Goal: Task Accomplishment & Management: Manage account settings

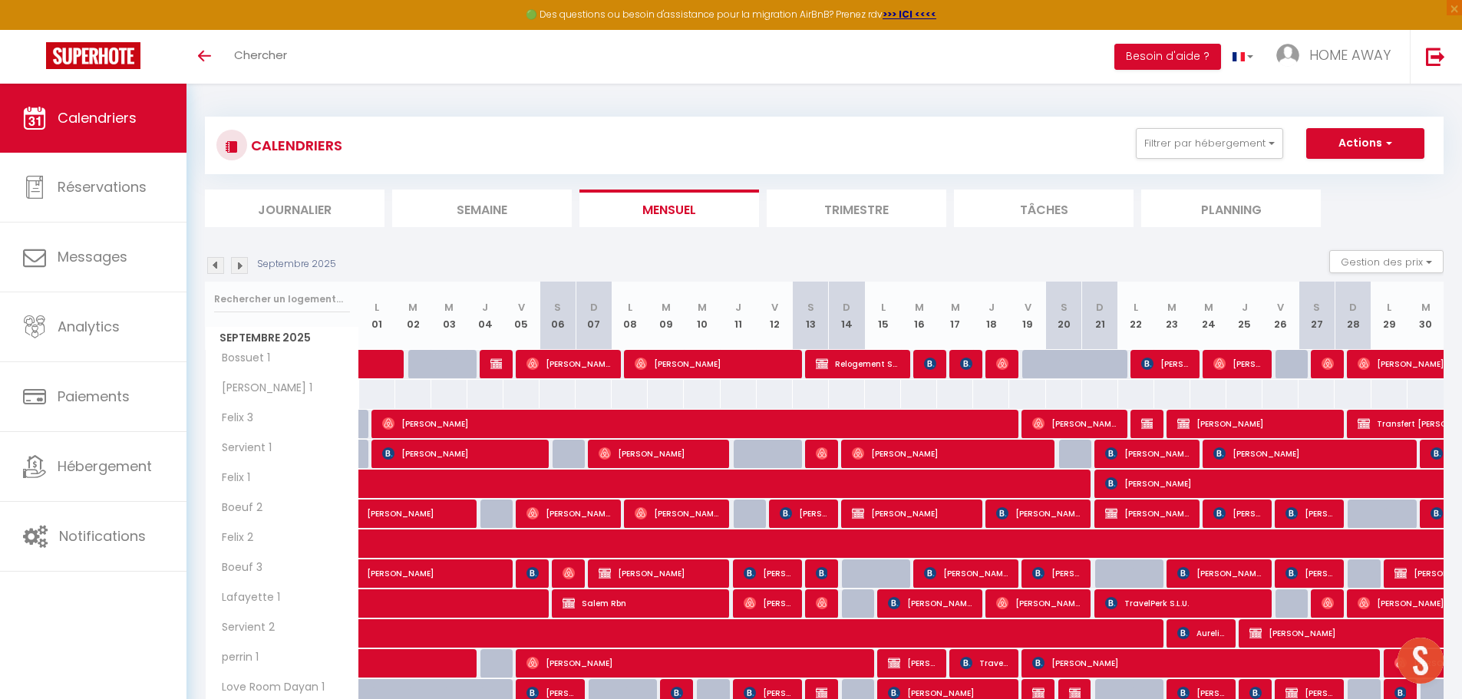
drag, startPoint x: 293, startPoint y: 304, endPoint x: 310, endPoint y: 296, distance: 18.5
click at [294, 302] on input "text" at bounding box center [282, 299] width 136 height 28
type input "IMBERT"
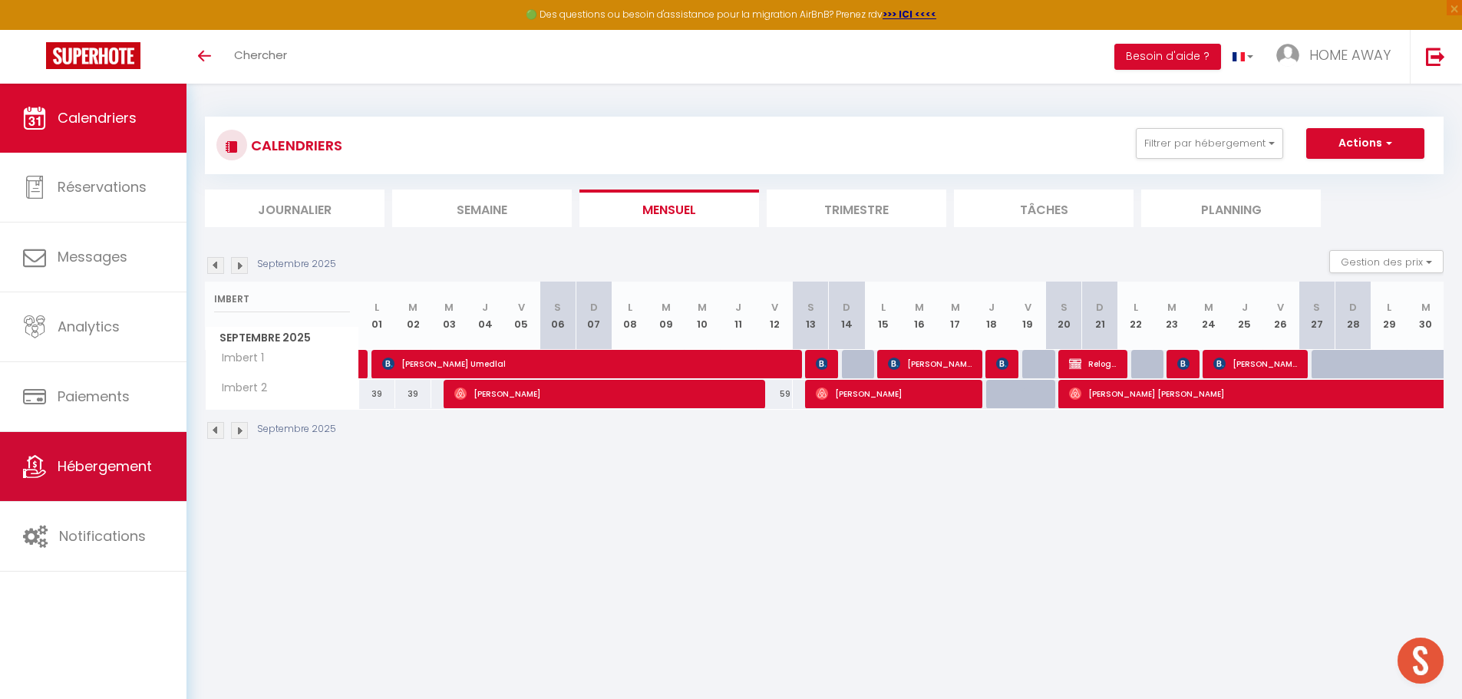
click at [114, 475] on span "Hébergement" at bounding box center [105, 465] width 94 height 19
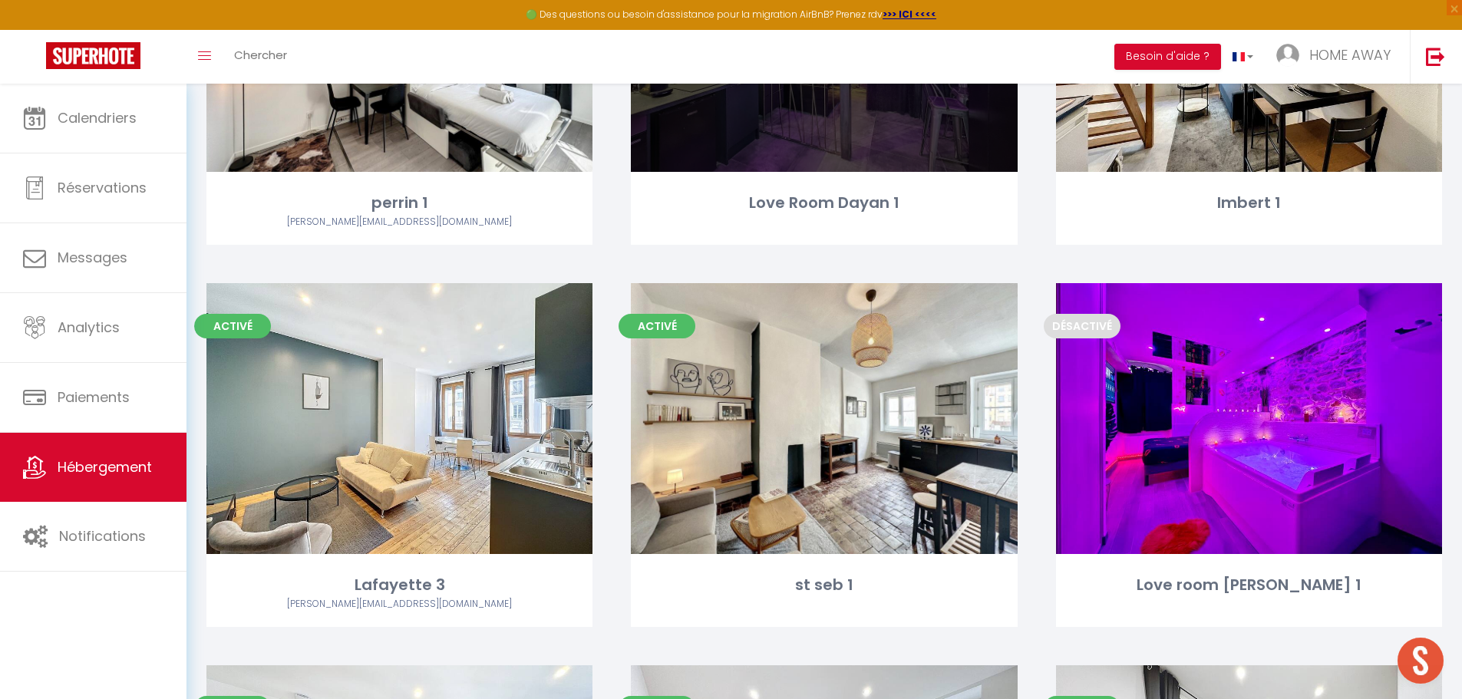
scroll to position [1458, 0]
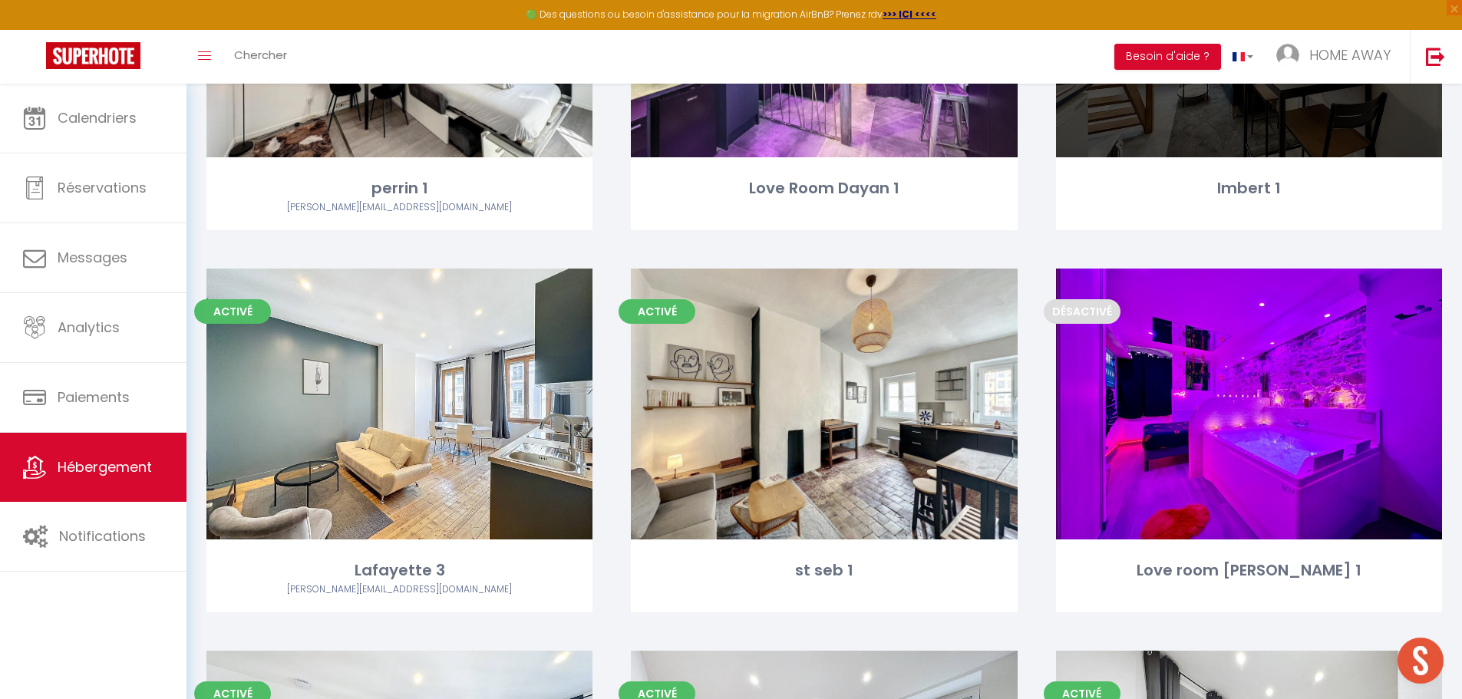
click at [1118, 159] on div "Activé Editer Imbert 1" at bounding box center [1249, 58] width 386 height 344
select select "3"
select select "2"
select select "1"
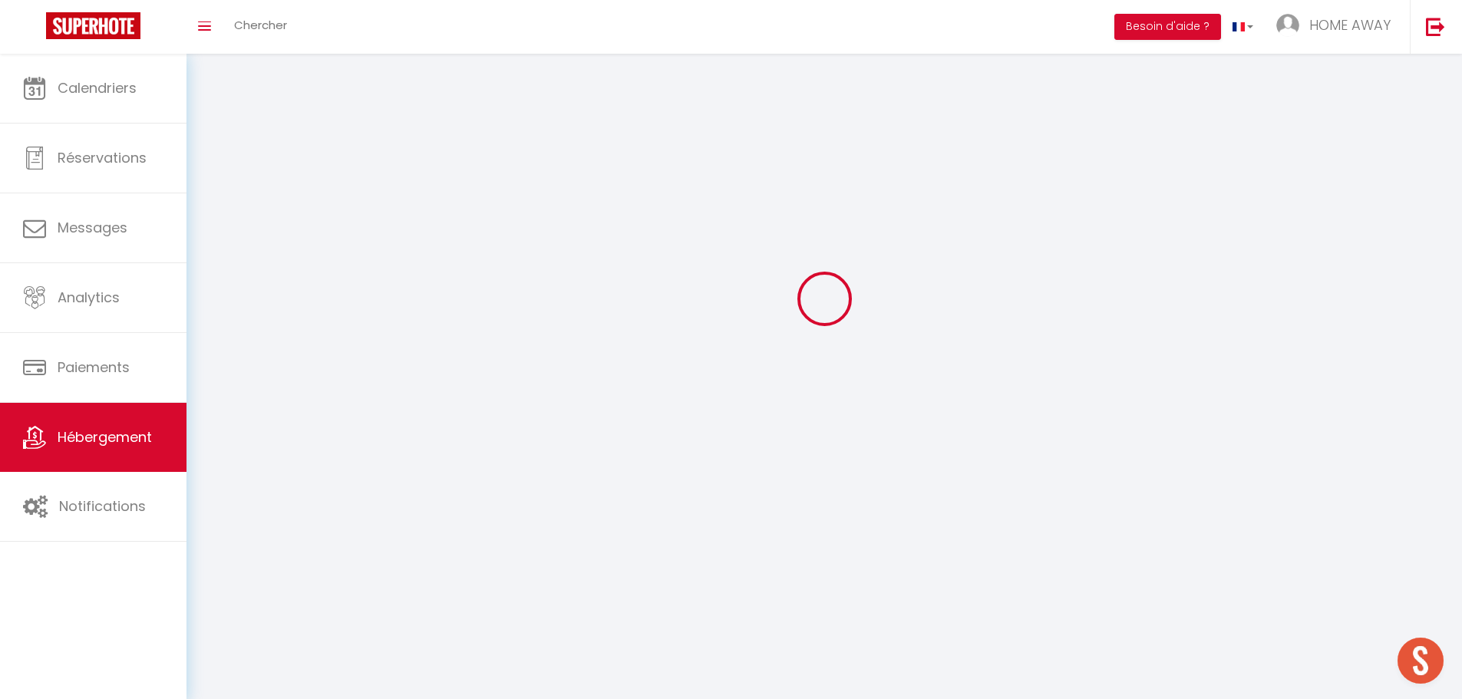
select select
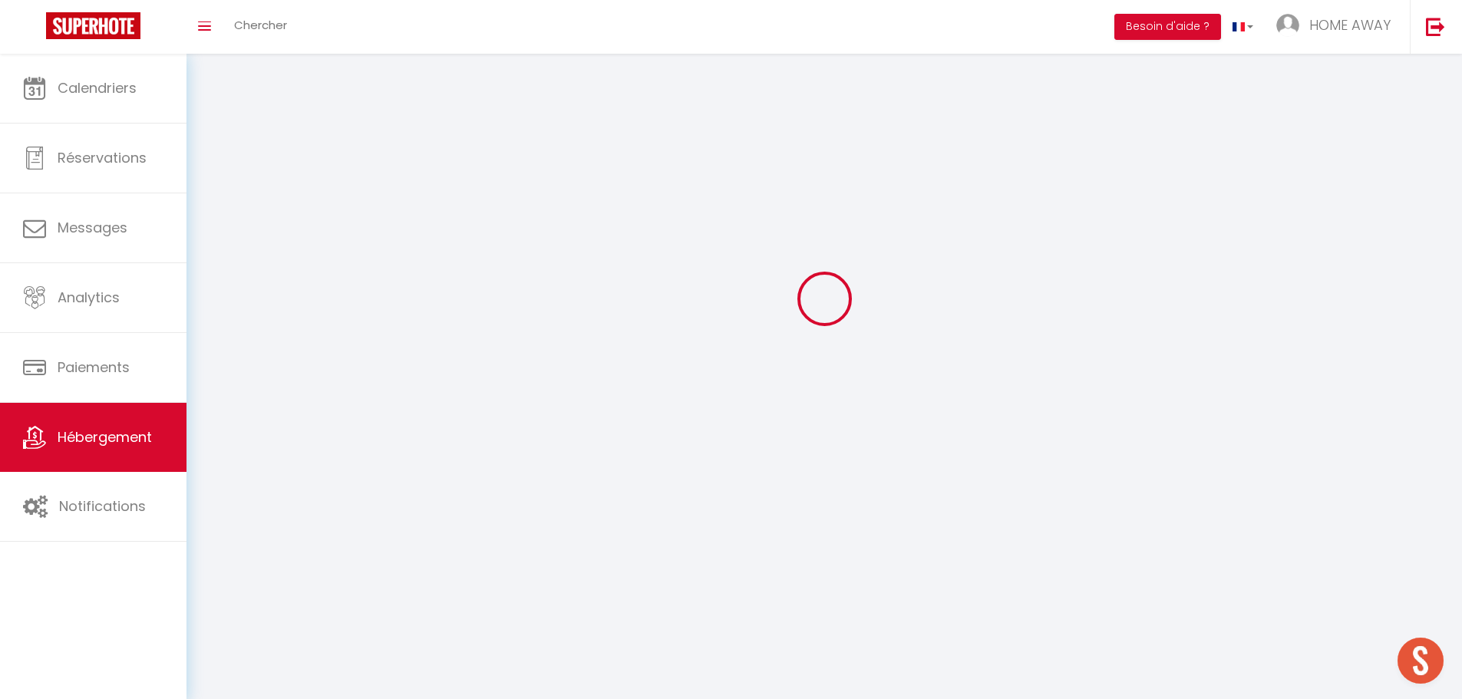
checkbox input "false"
select select
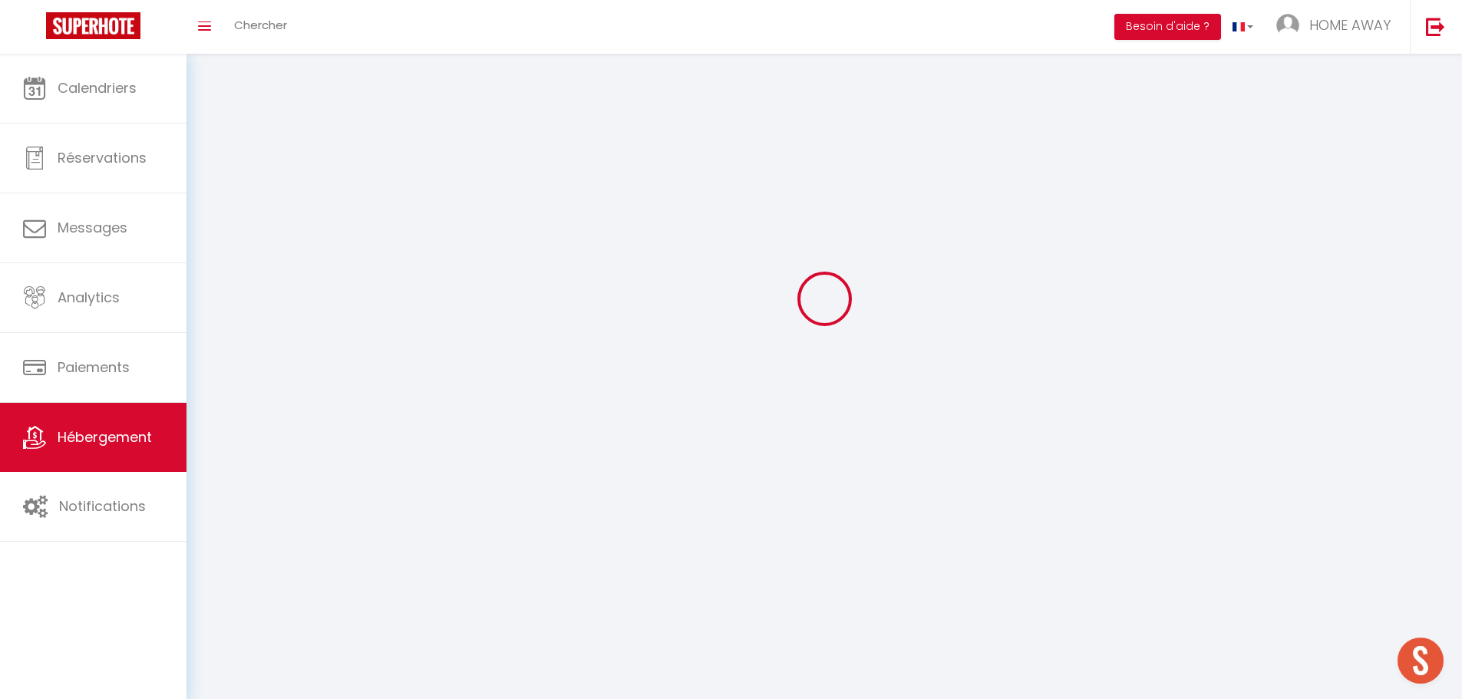
select select
select select "1"
select select
select select "28"
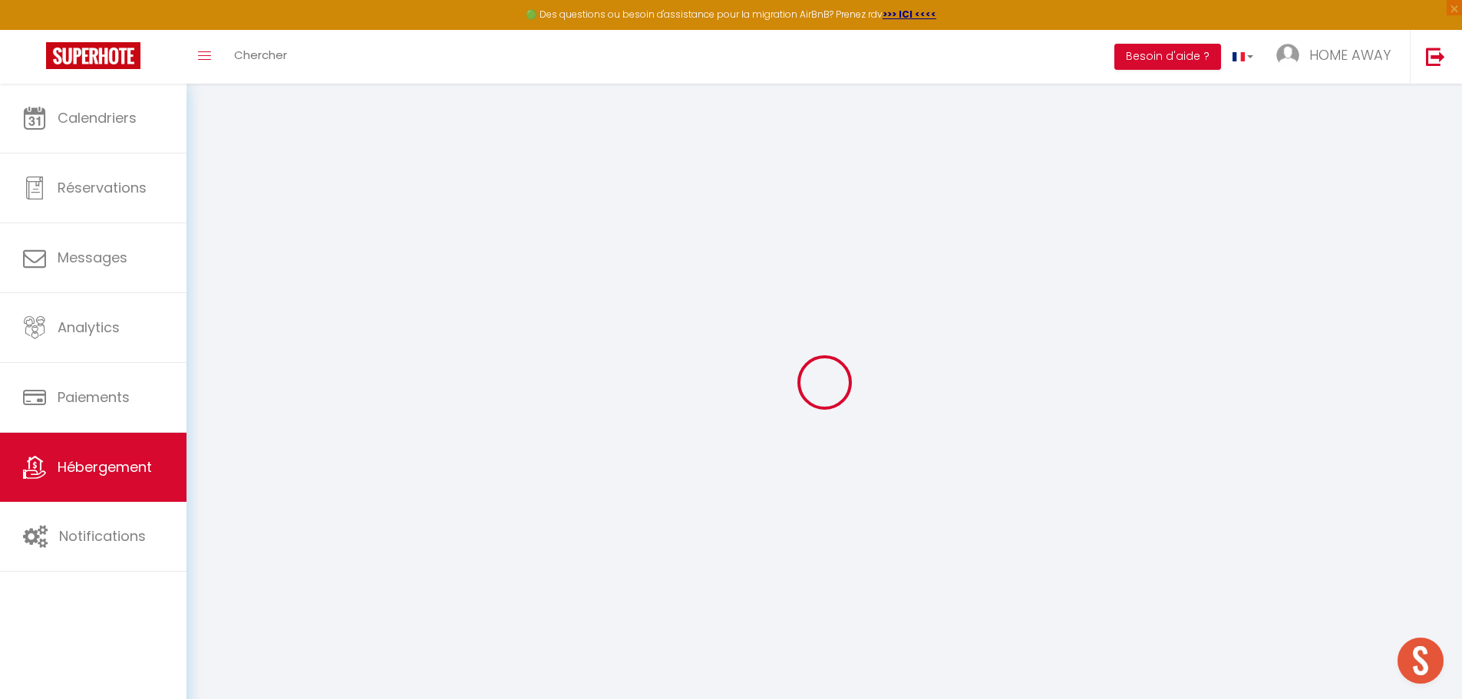
select select
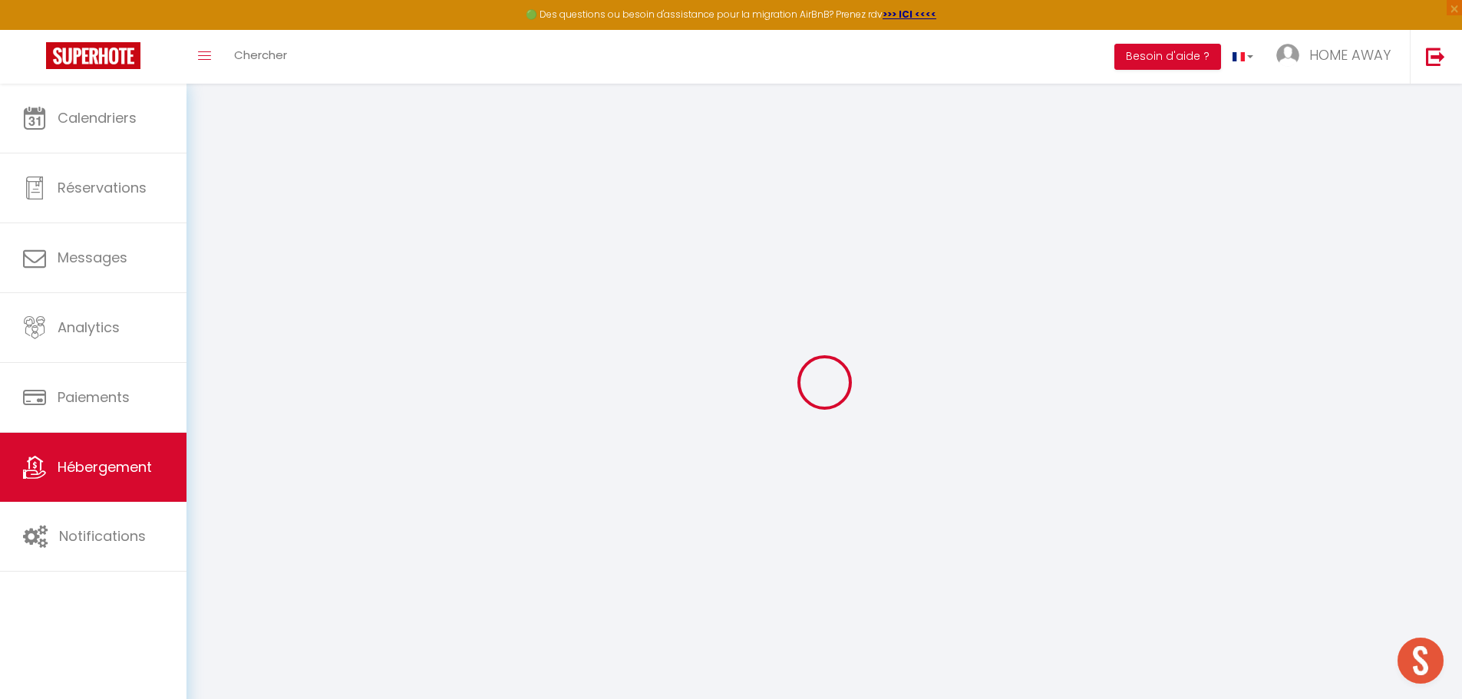
select select
checkbox input "false"
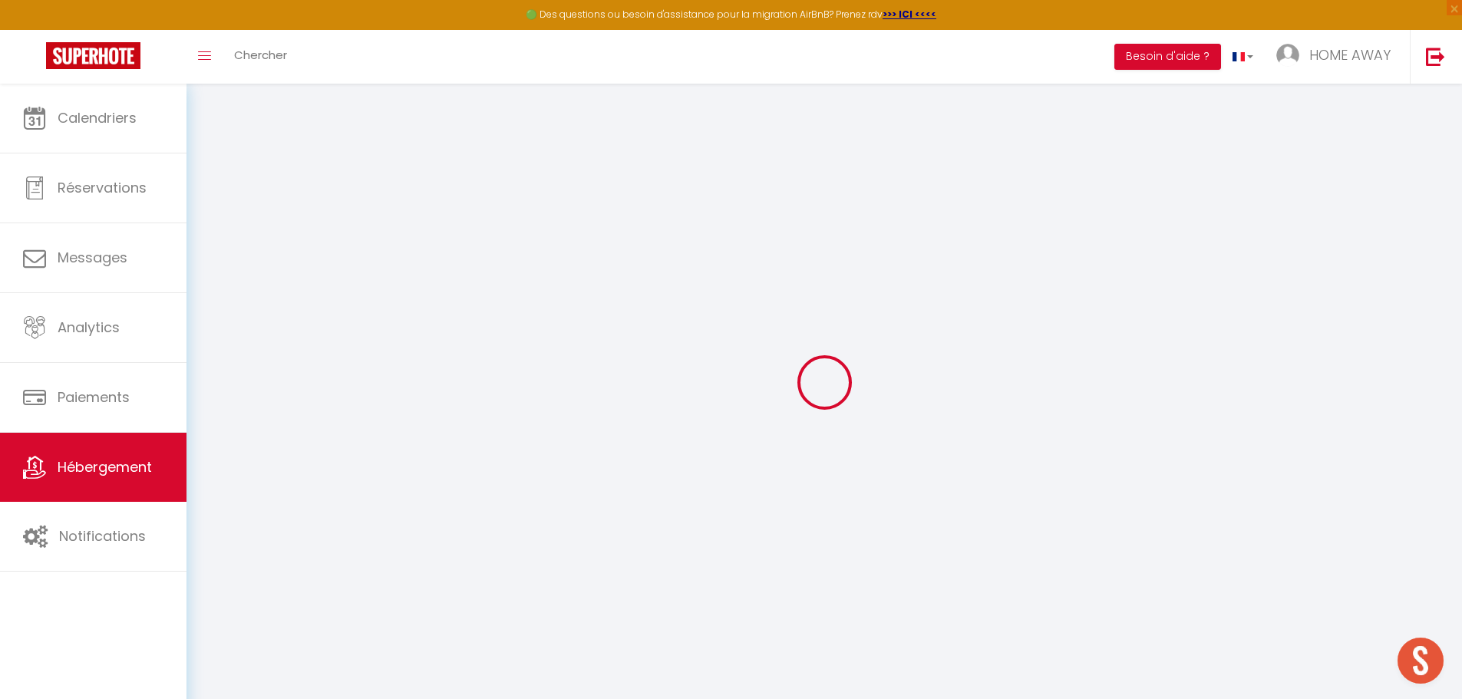
select select
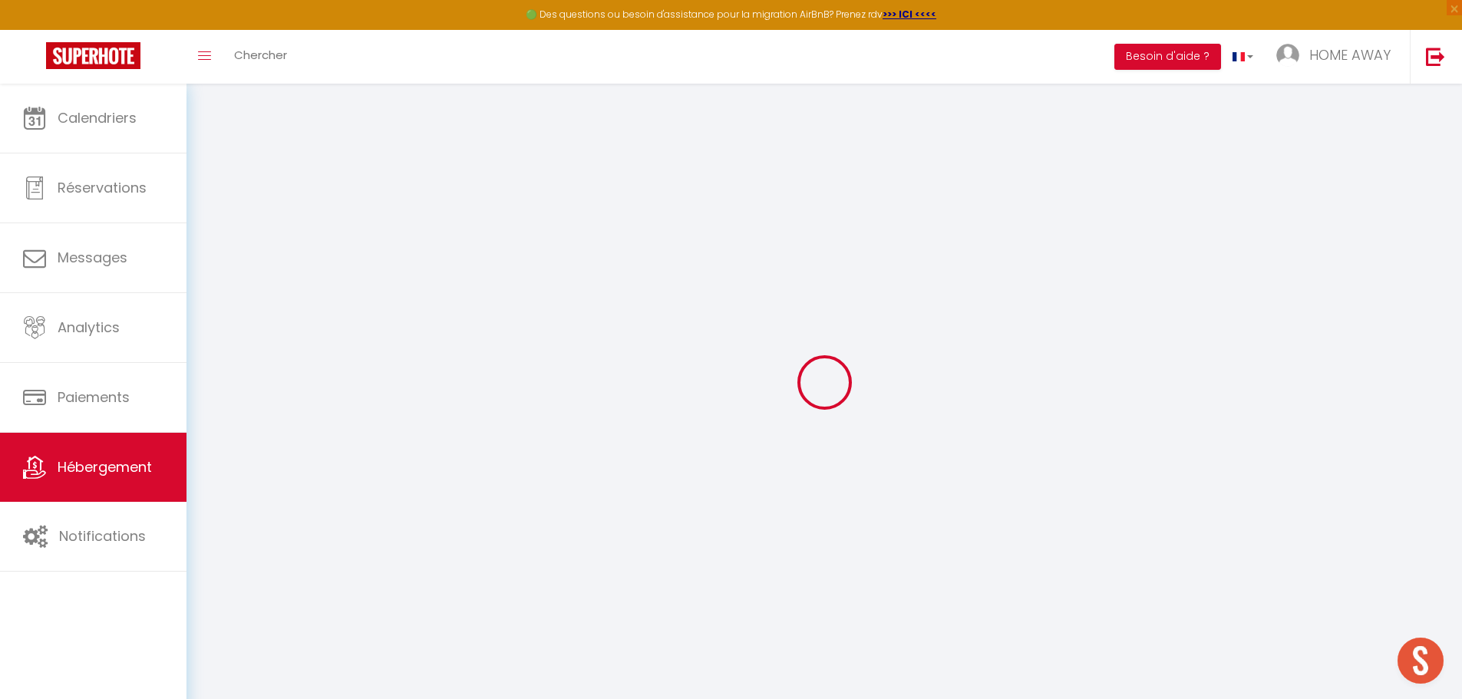
select select
checkbox input "false"
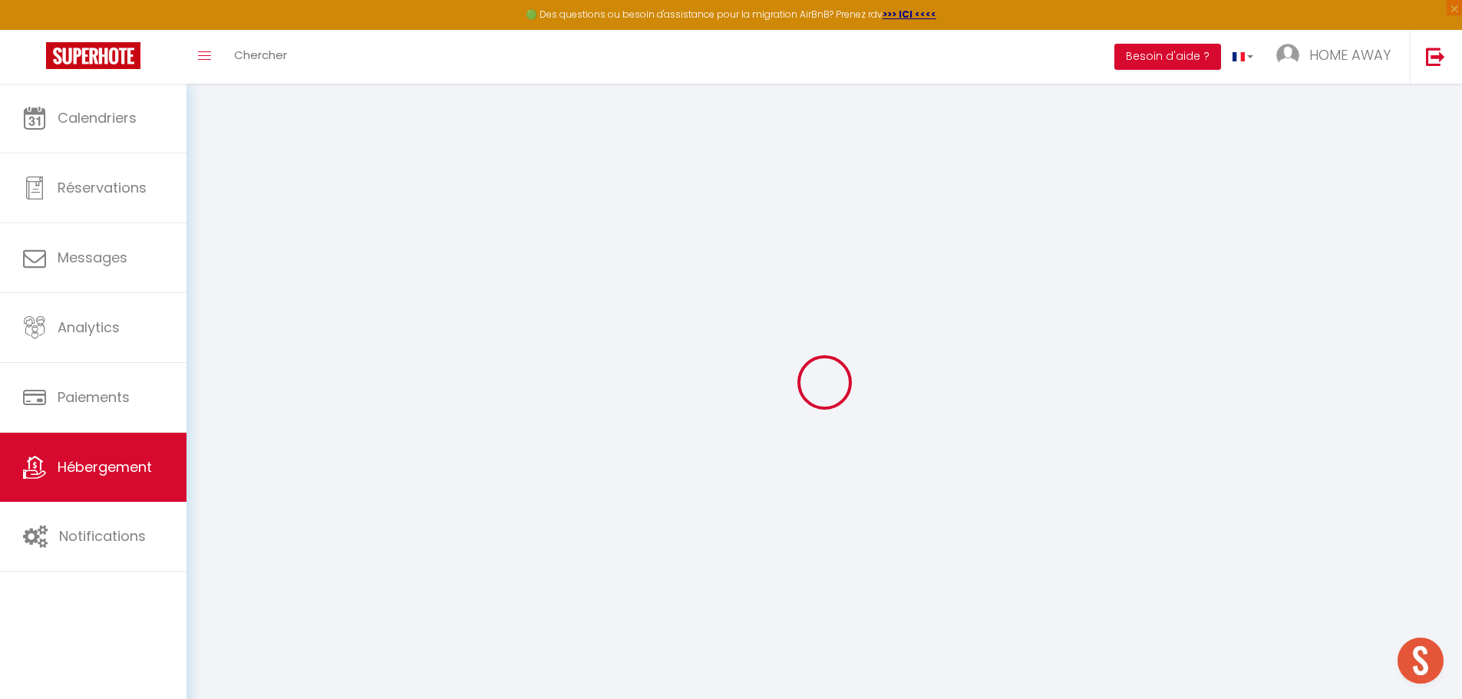
checkbox input "false"
select select
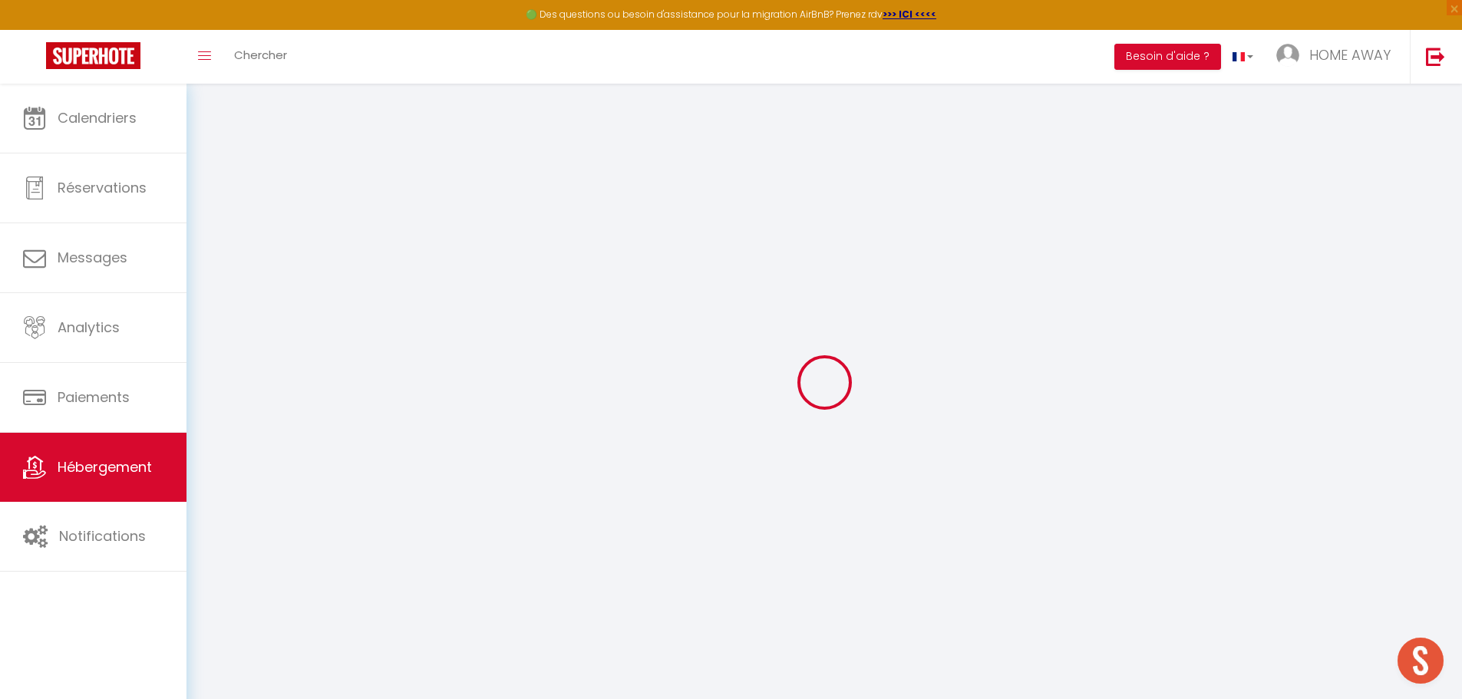
select select
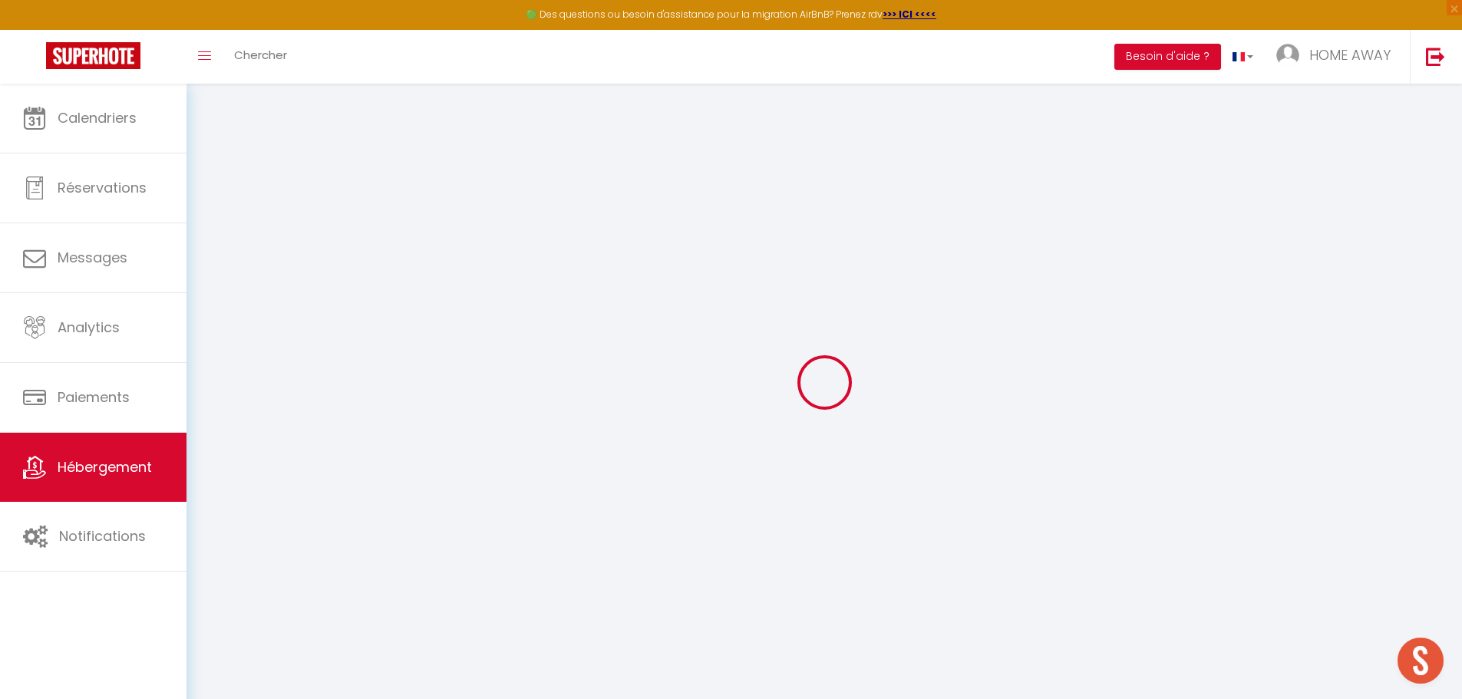
checkbox input "false"
select select
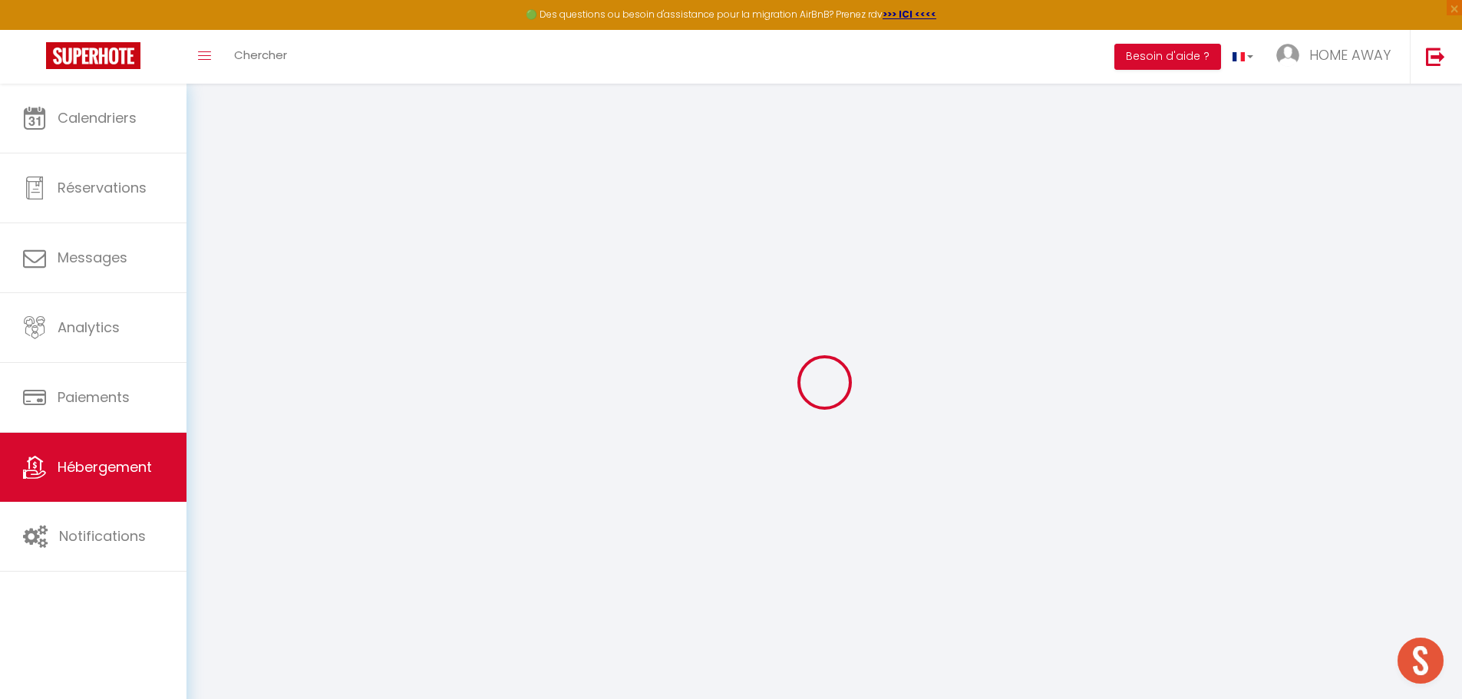
select select
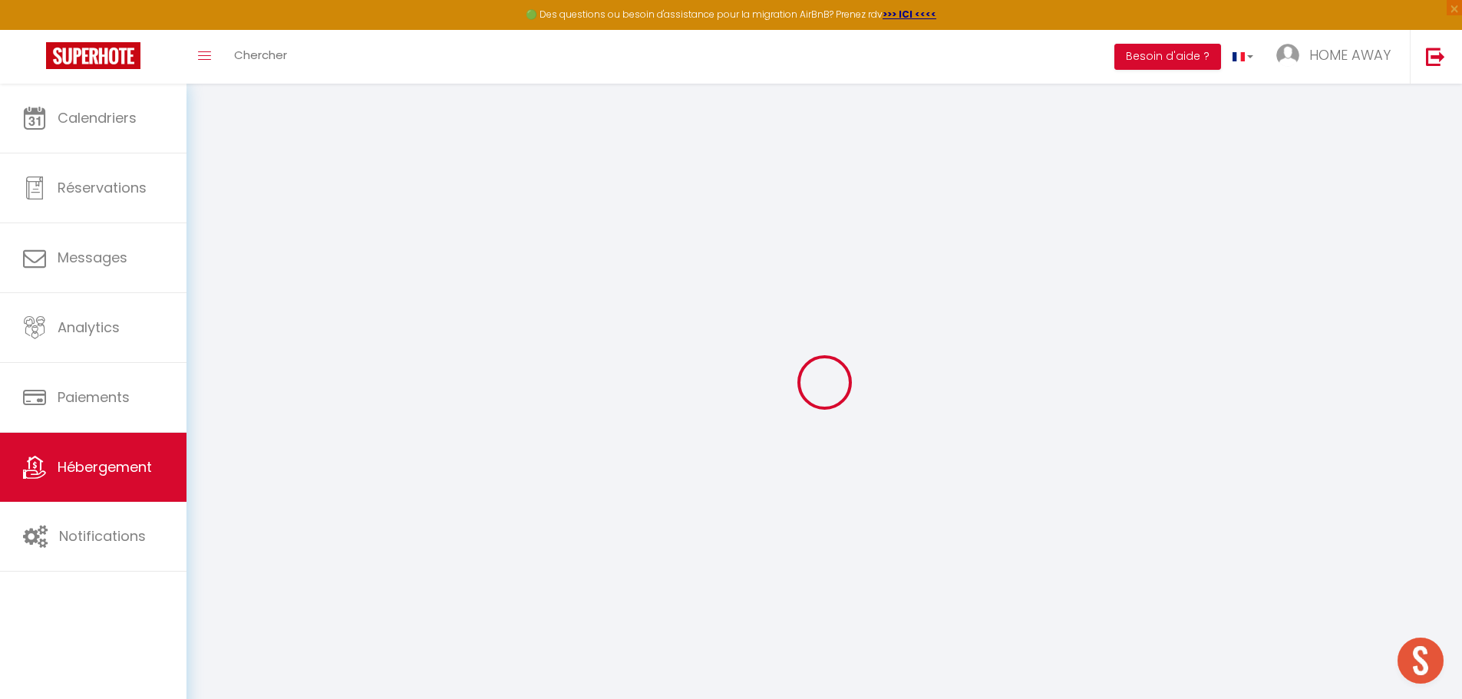
select select
checkbox input "false"
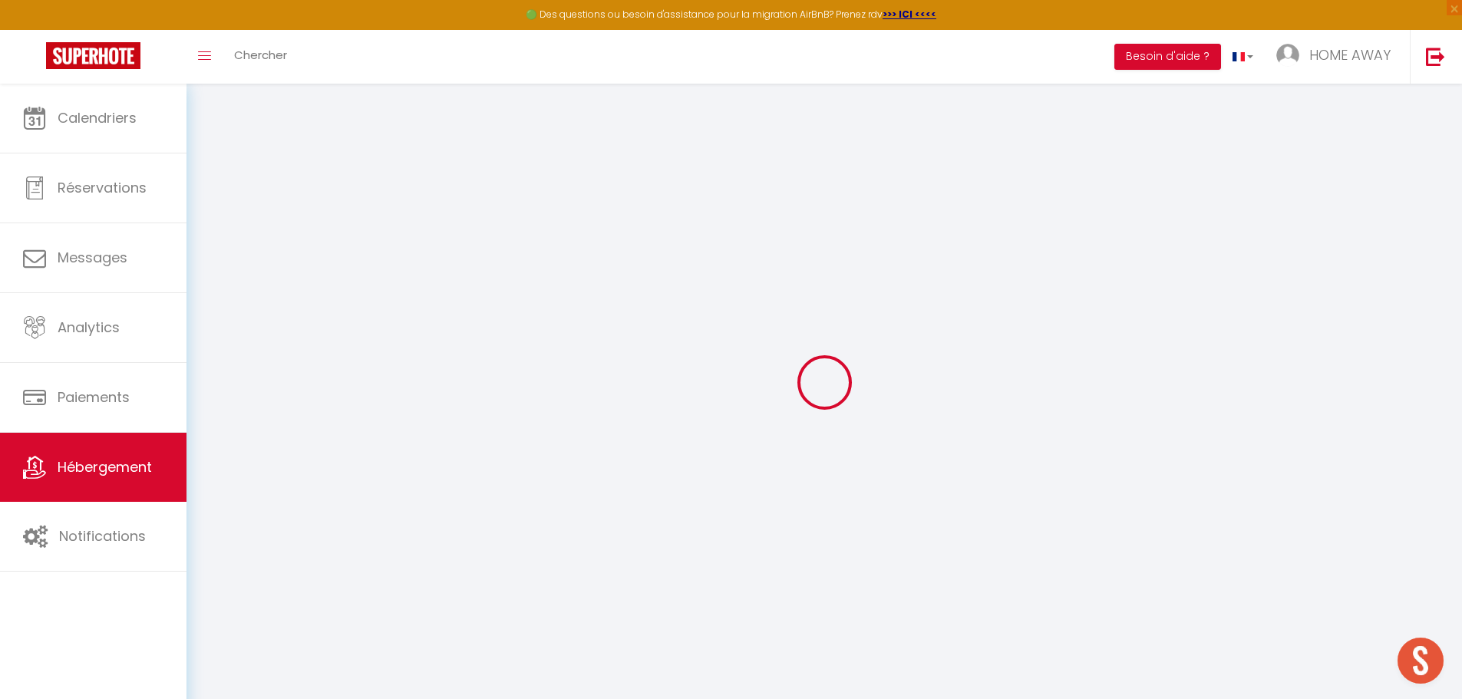
checkbox input "false"
select select
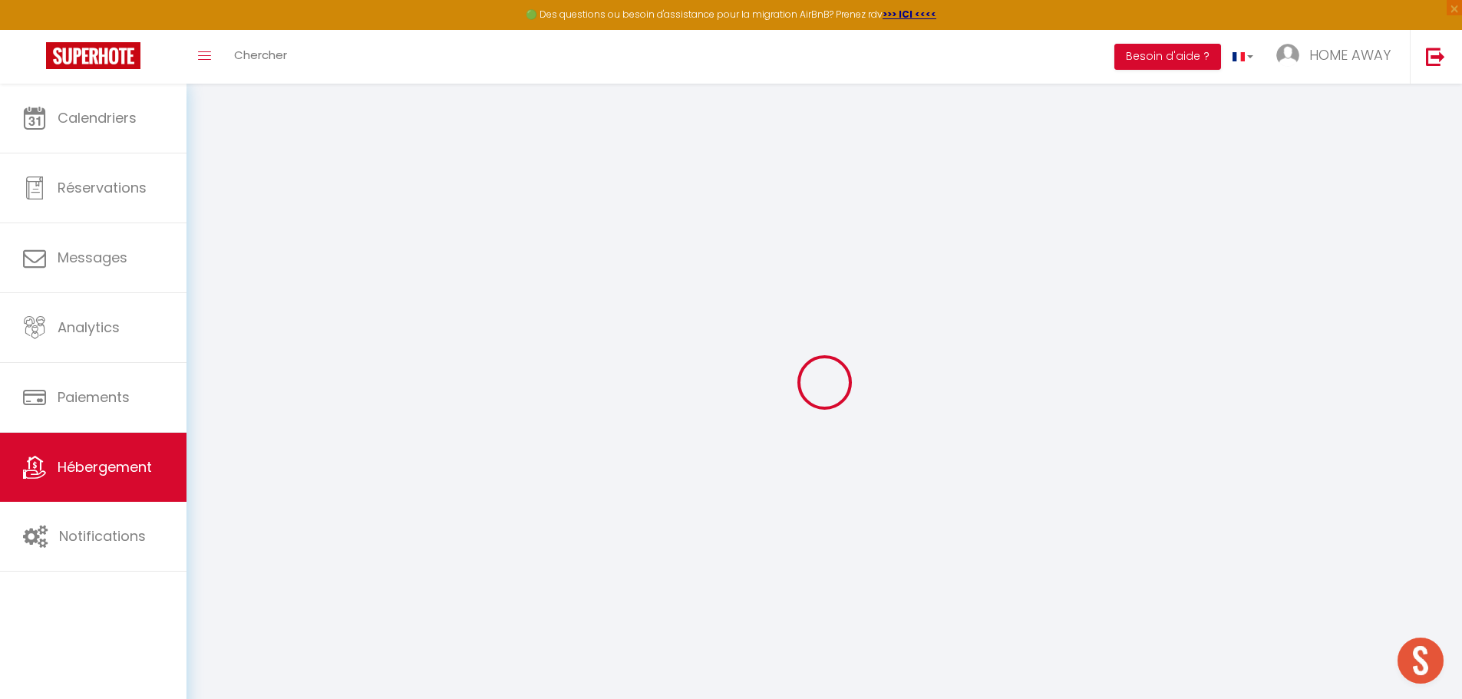
select select
checkbox input "false"
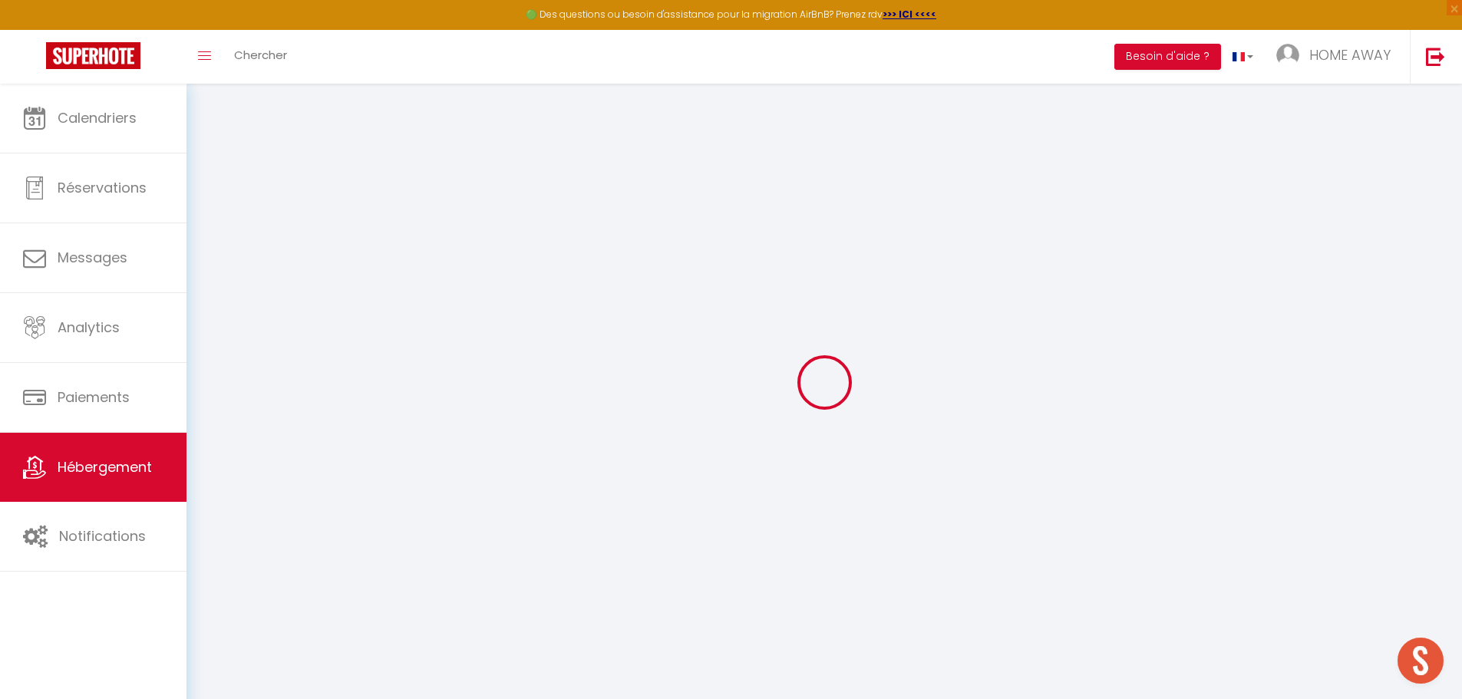
checkbox input "false"
select select
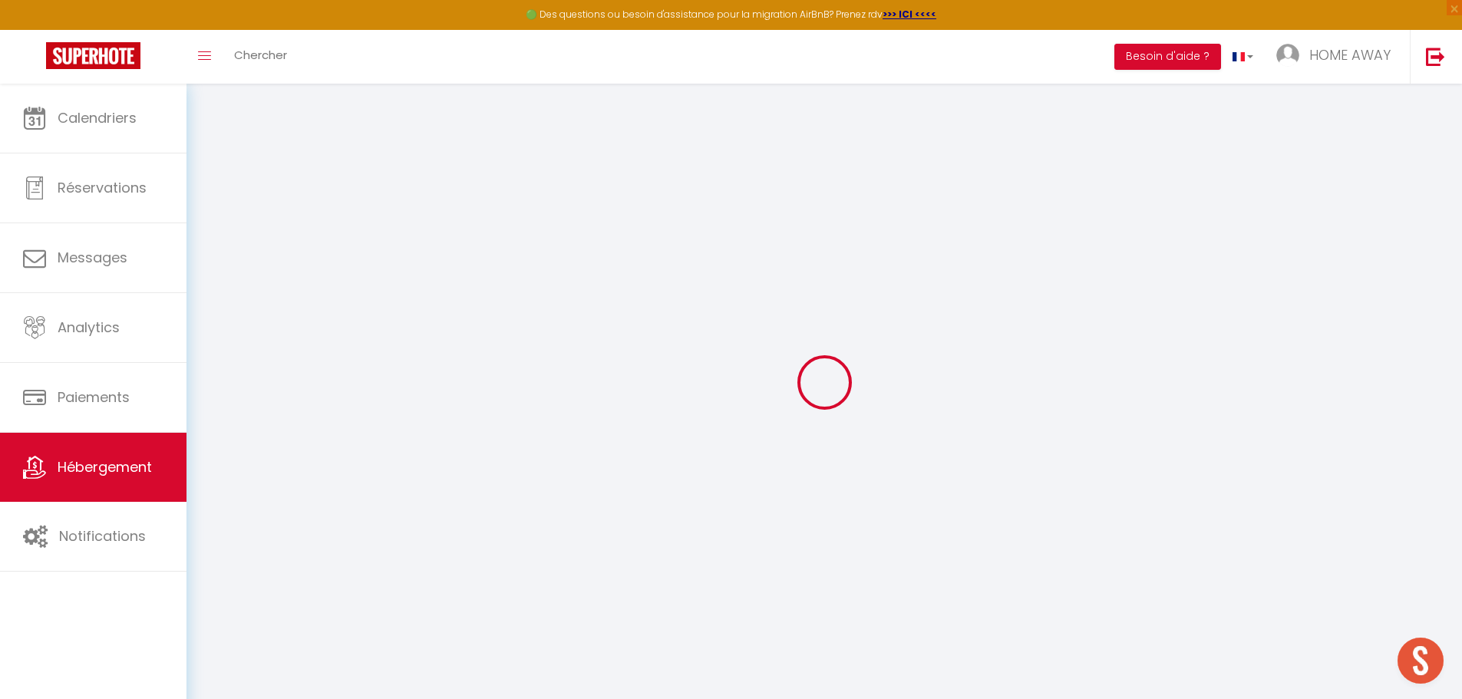
type input "Imbert 1"
type input "Calvin"
type input "Home"
type input "[STREET_ADDRESS][PERSON_NAME]"
select select "2"
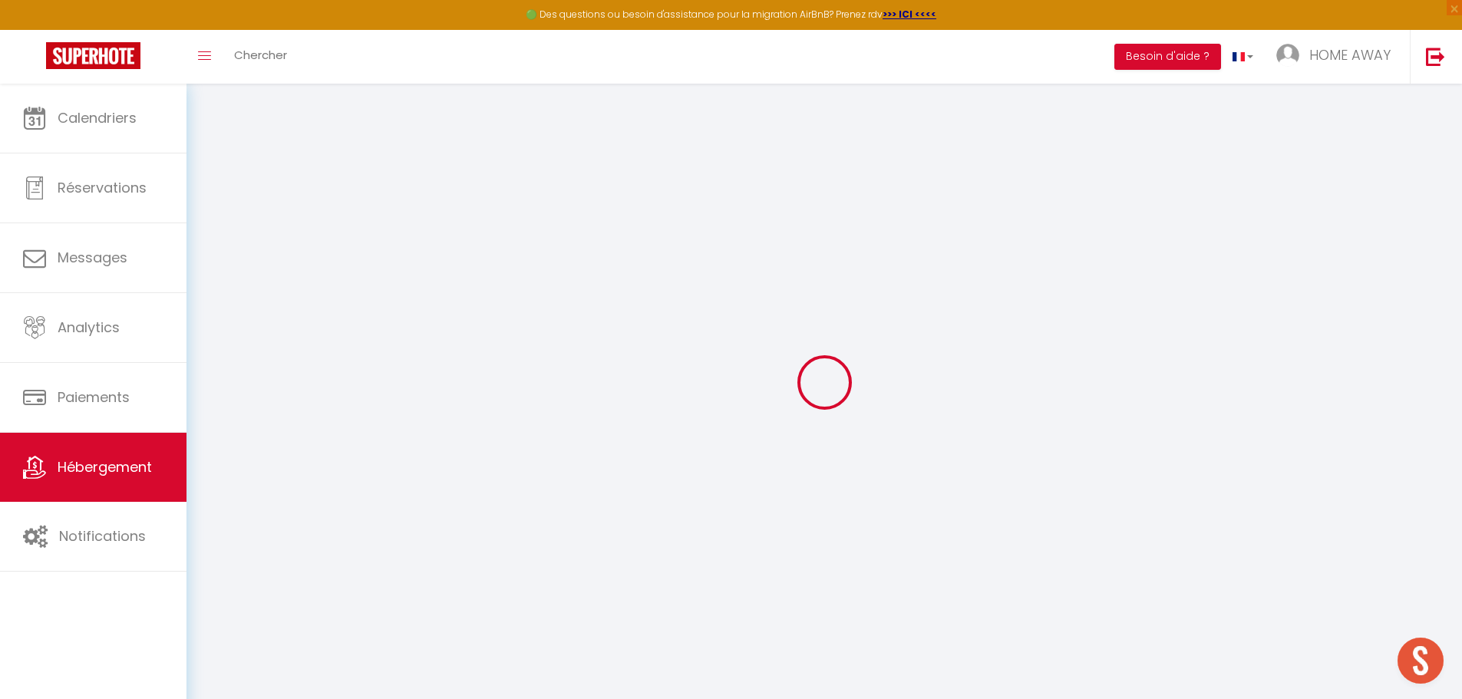
type input "50"
type input "5"
type input "100"
type input "500"
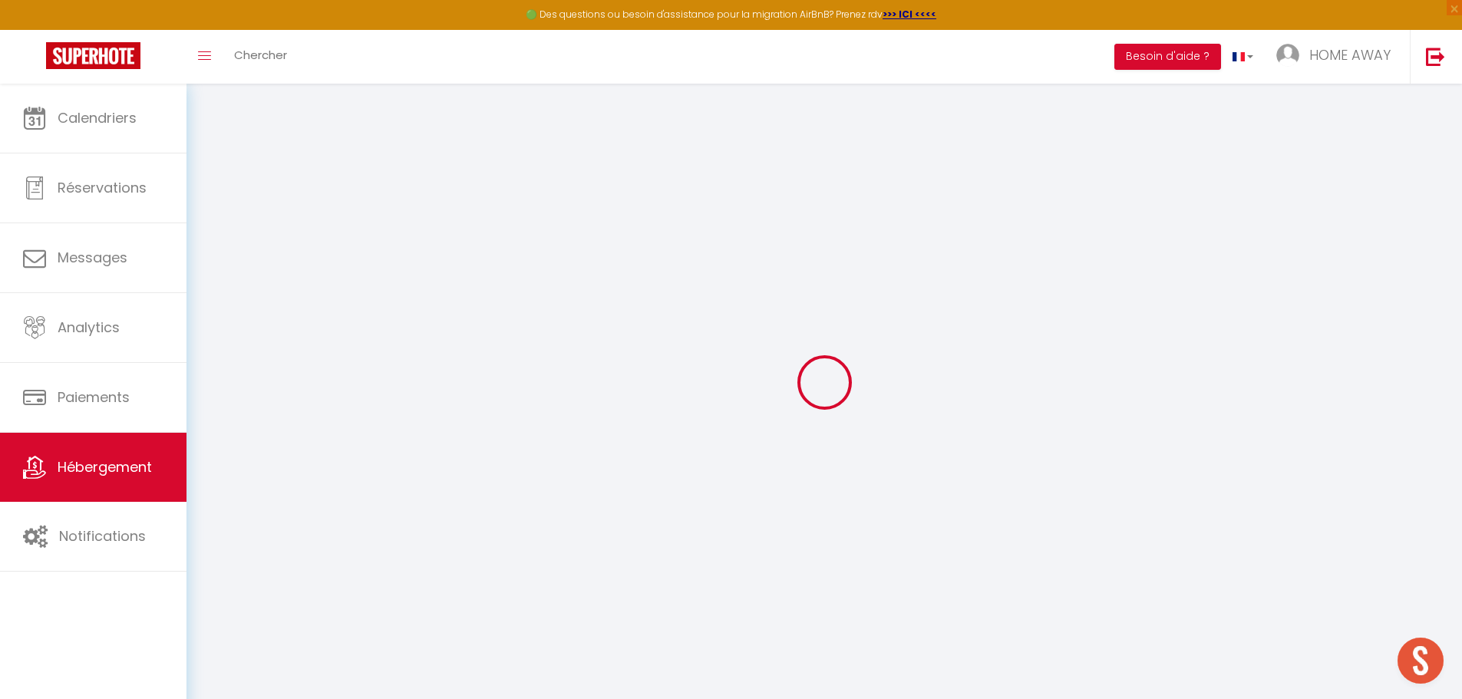
select select
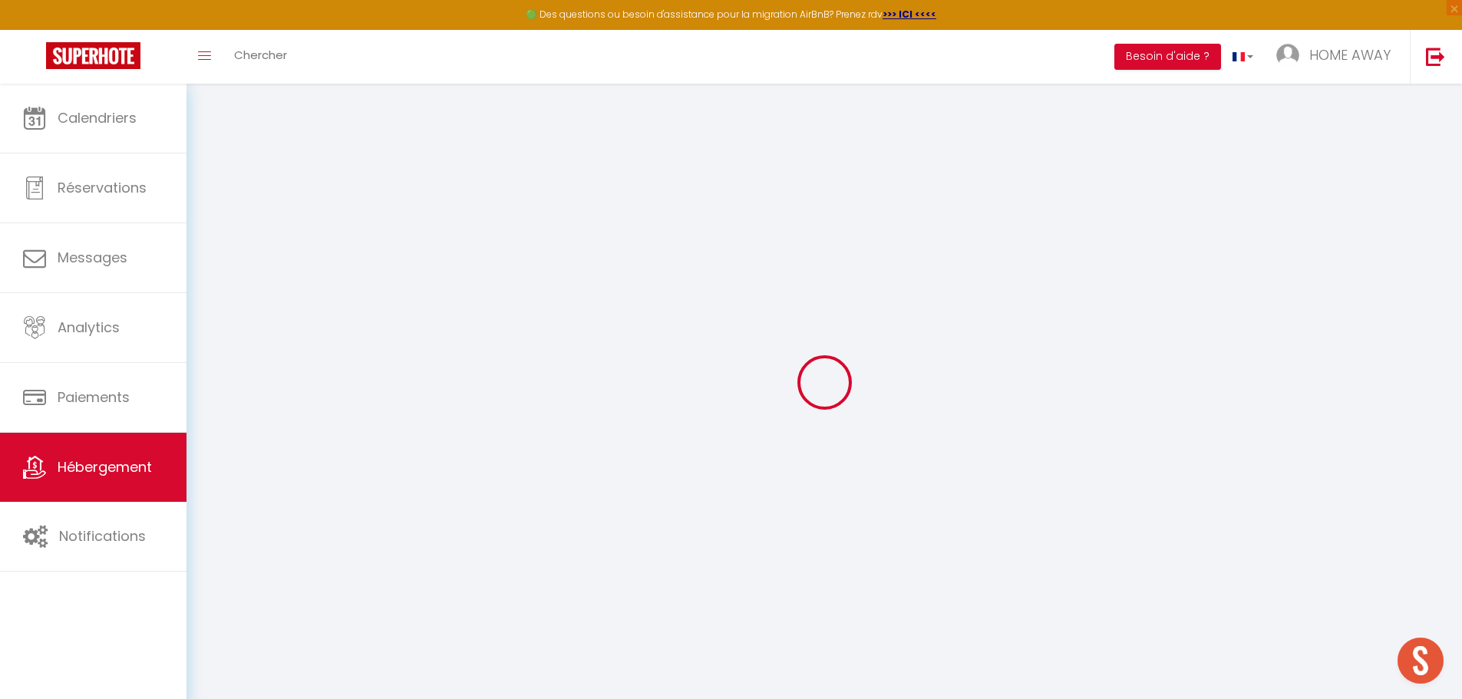
select select
type input "Rue [PERSON_NAME]"
type input "69001"
type input "[GEOGRAPHIC_DATA]"
type input "[EMAIL_ADDRESS][DOMAIN_NAME]"
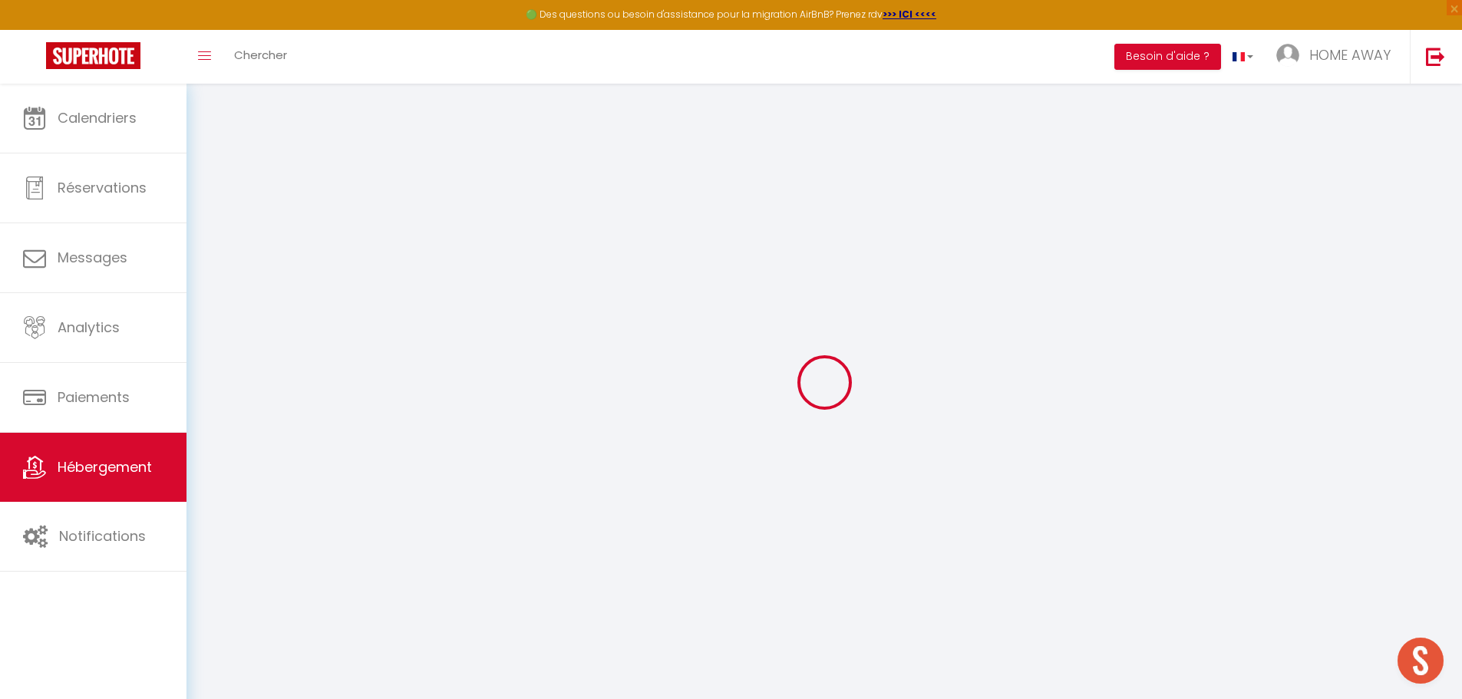
select select "4919"
checkbox input "false"
checkbox input "true"
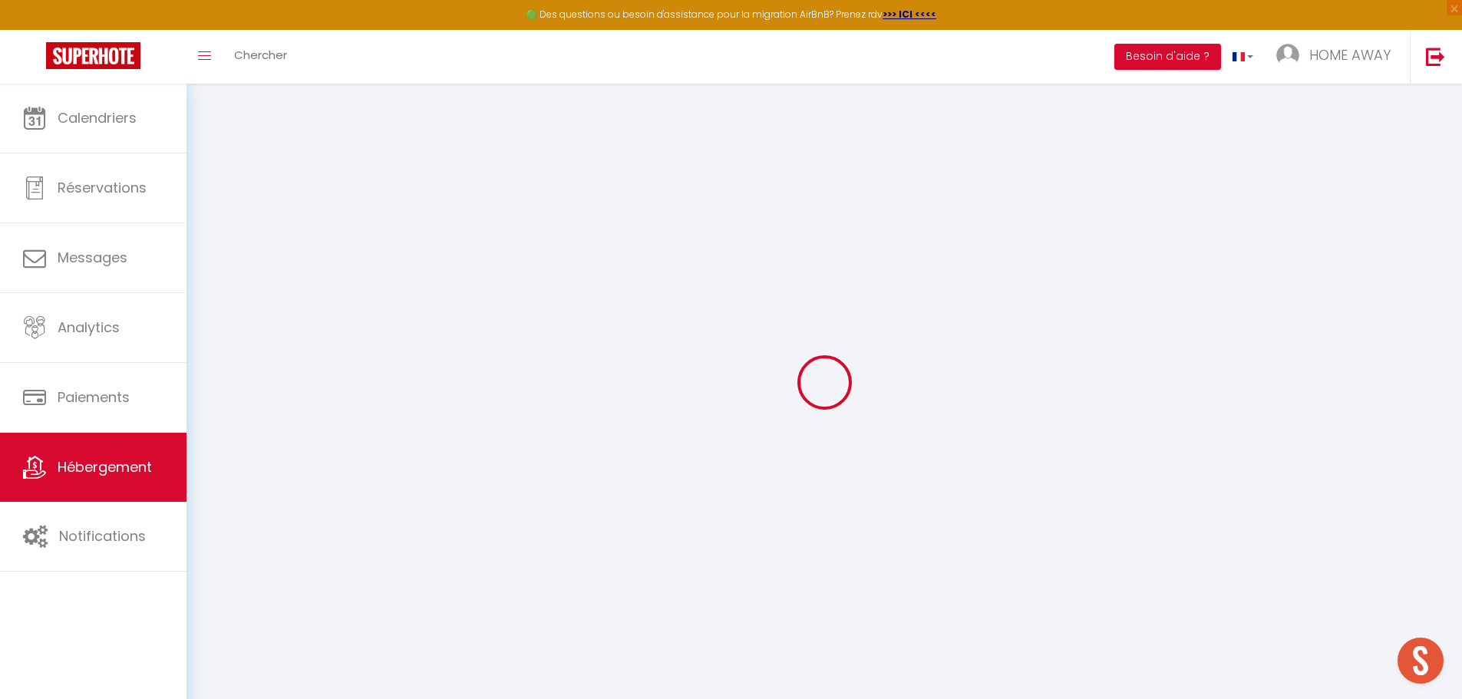
radio input "true"
type input "0"
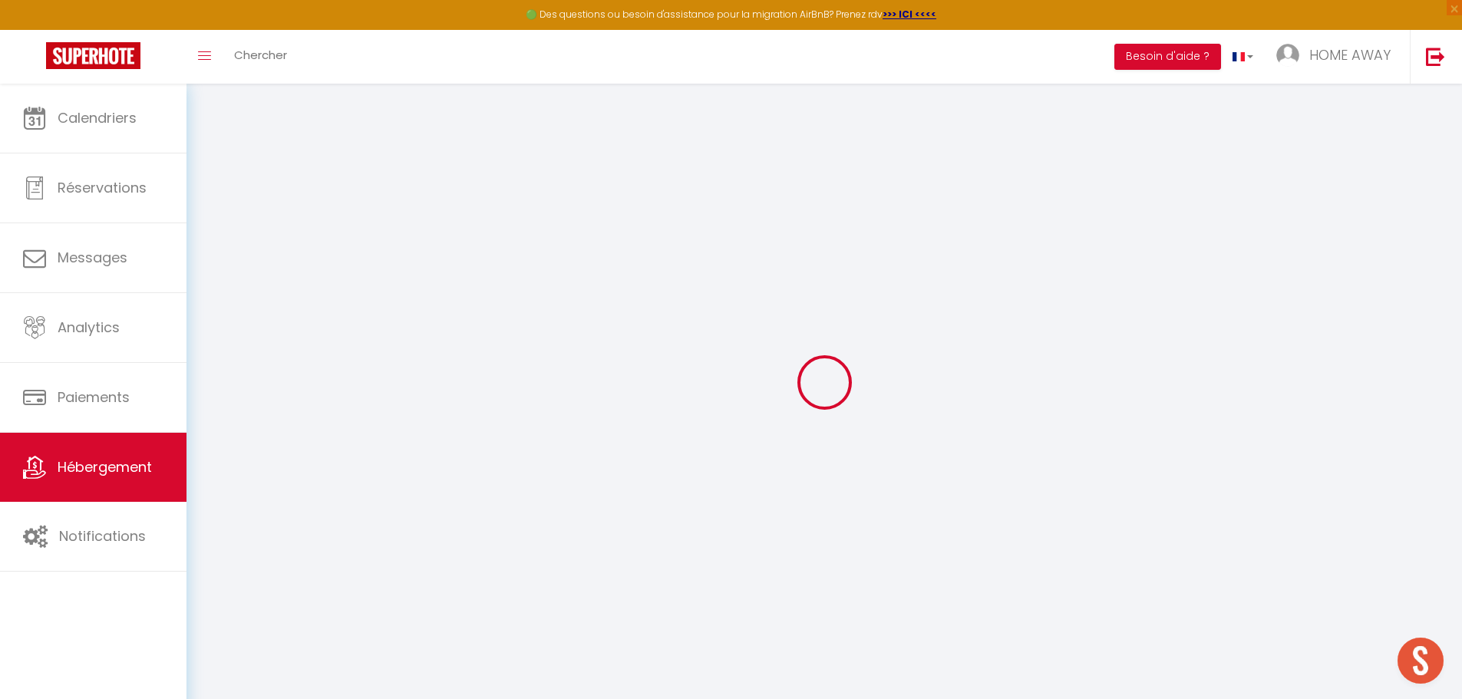
select select
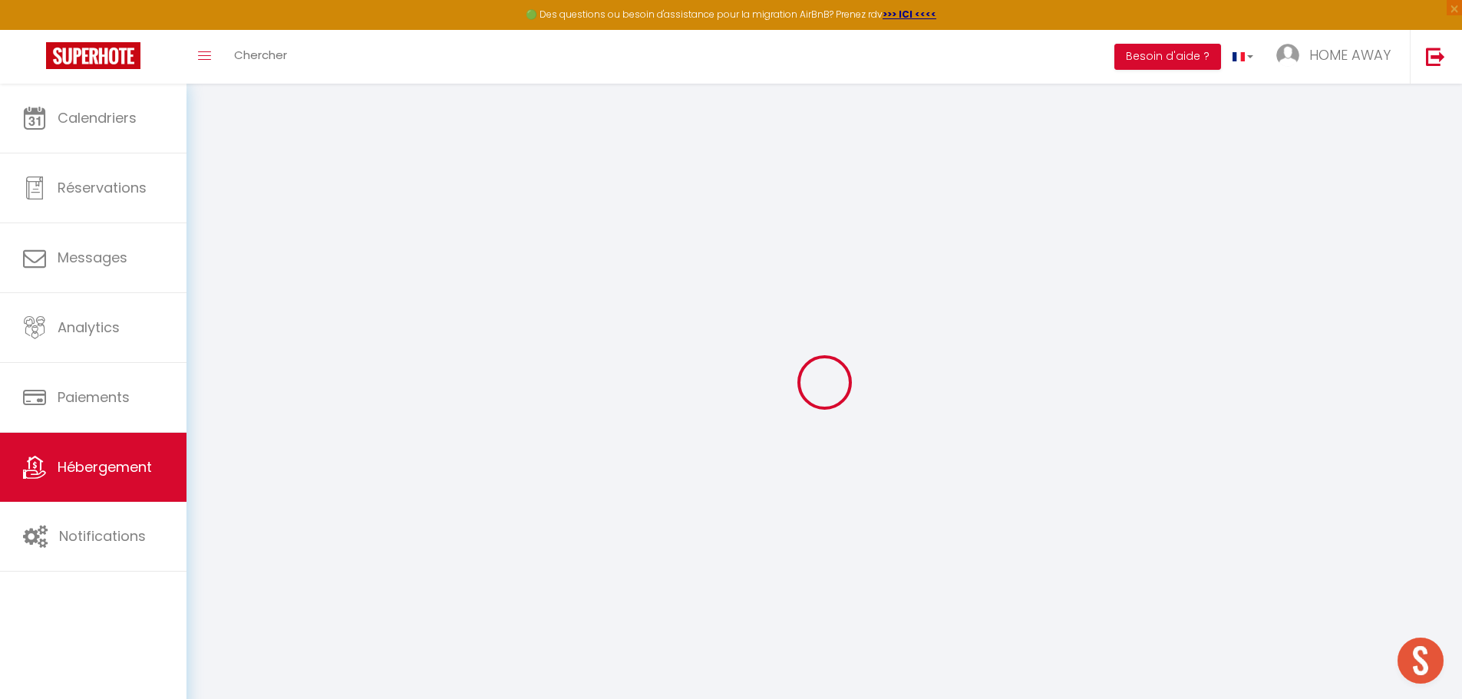
select select
checkbox input "false"
checkbox input "true"
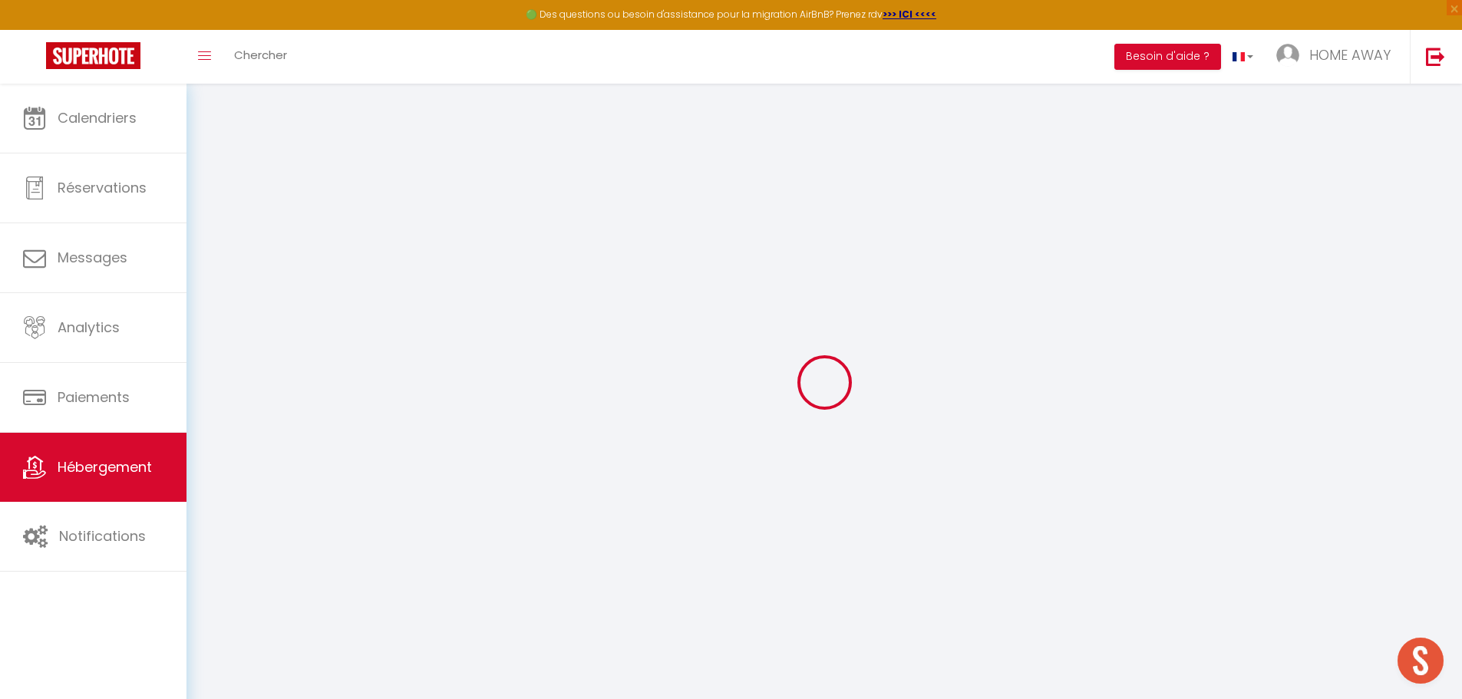
checkbox input "true"
select select
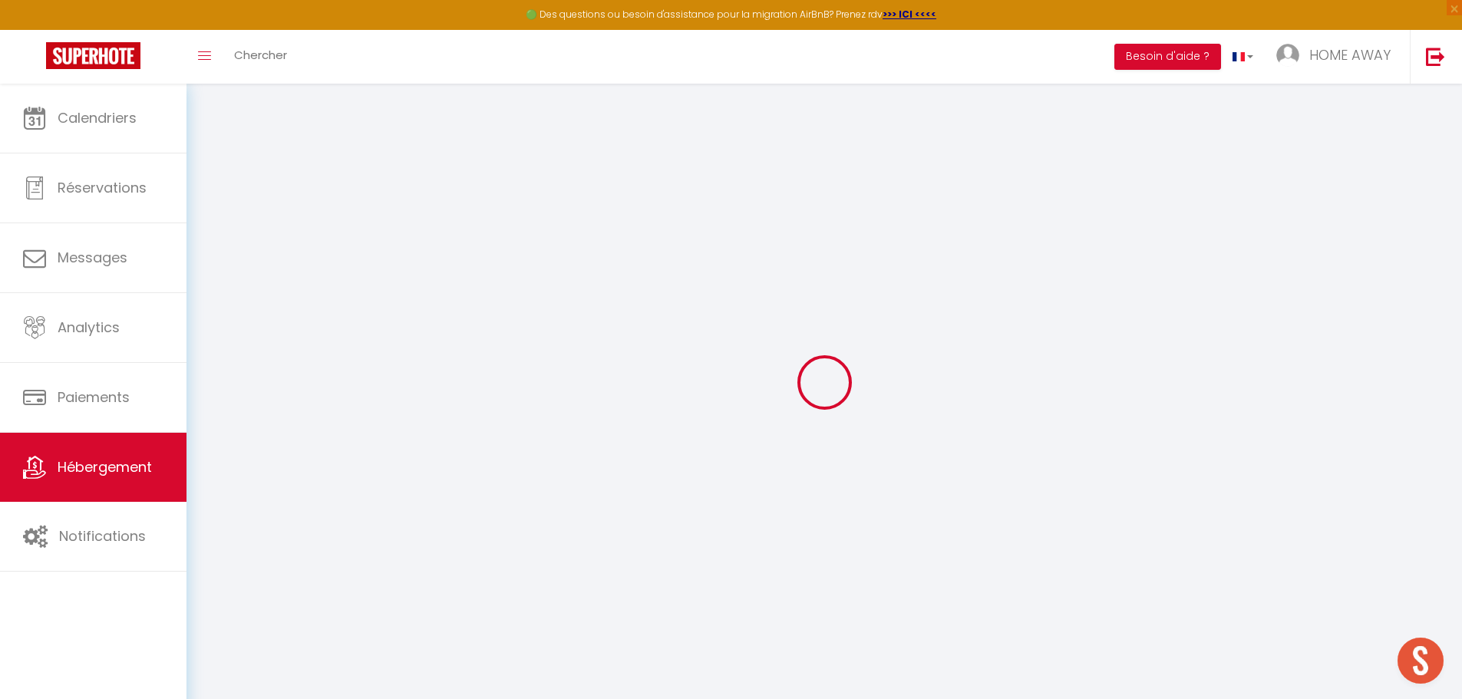
select select
checkbox input "false"
checkbox input "true"
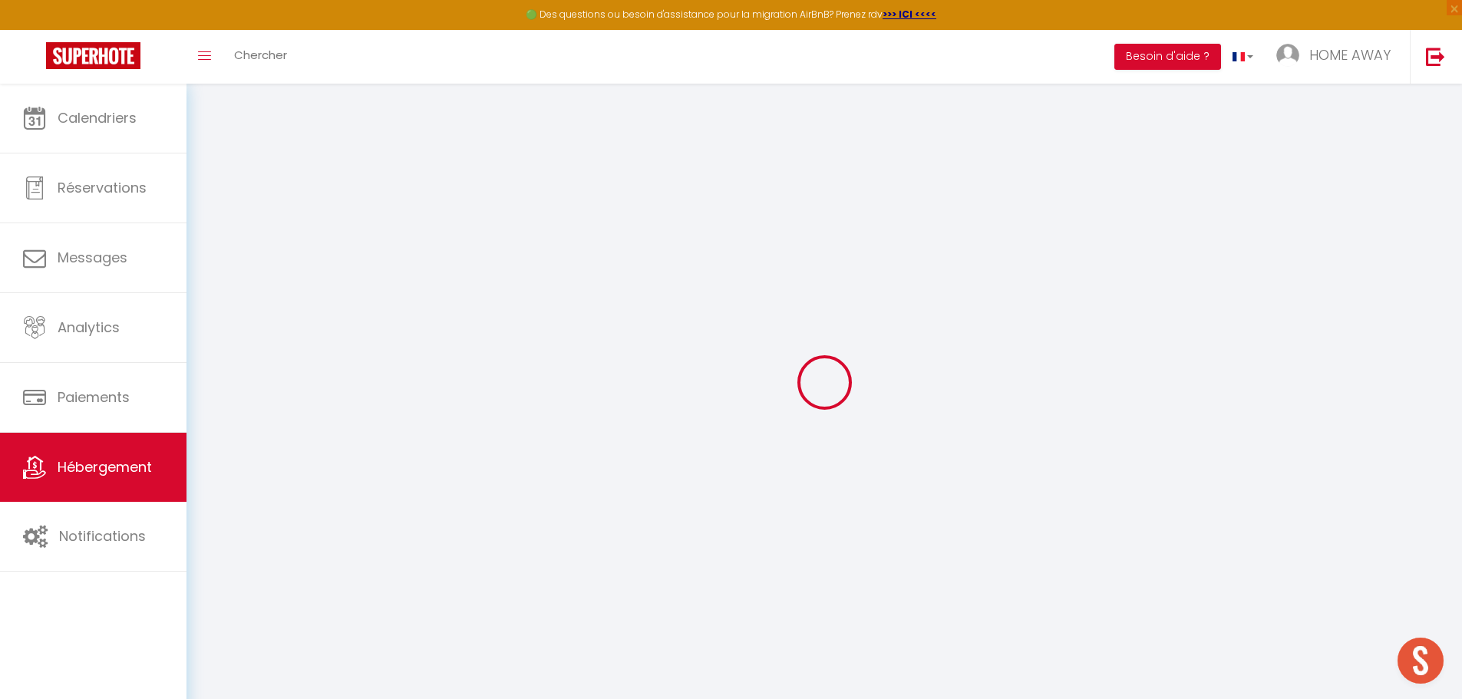
checkbox input "true"
select select
checkbox input "false"
checkbox input "true"
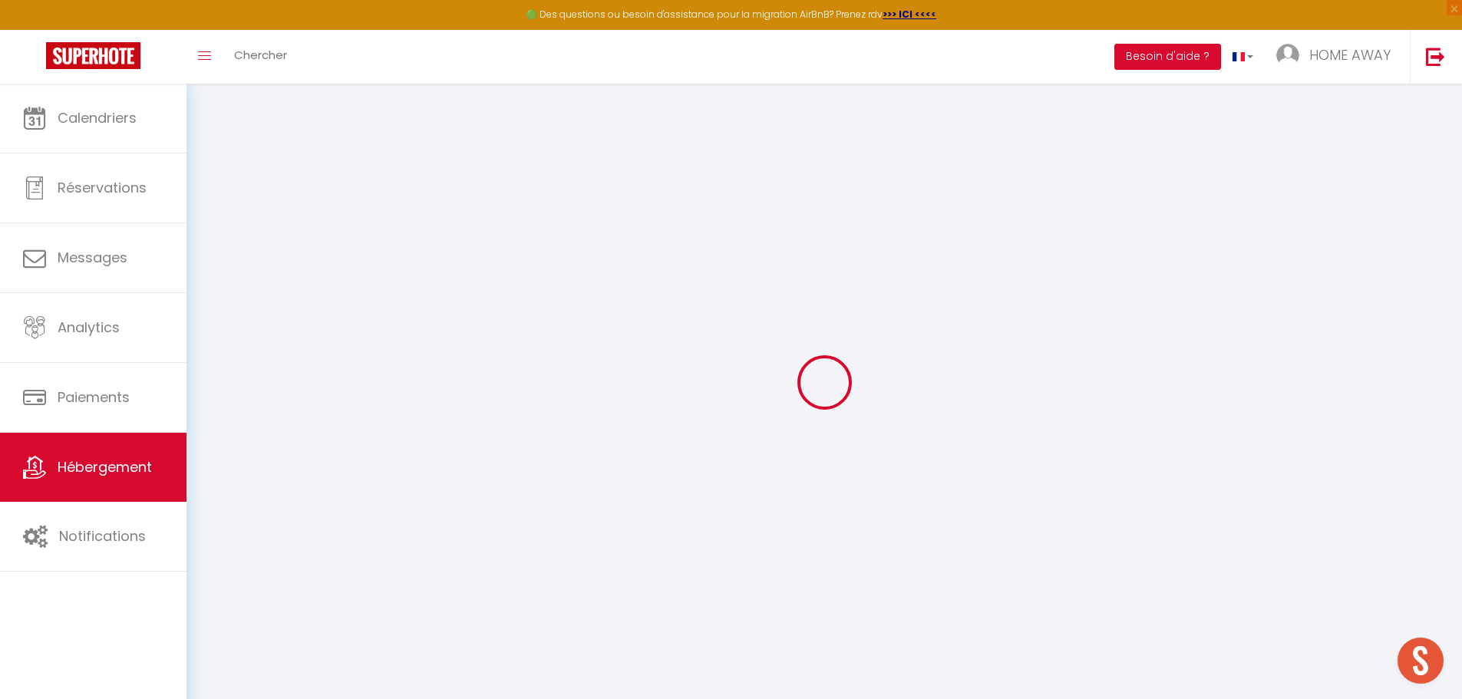
checkbox input "true"
select select
select select "16:00"
select select
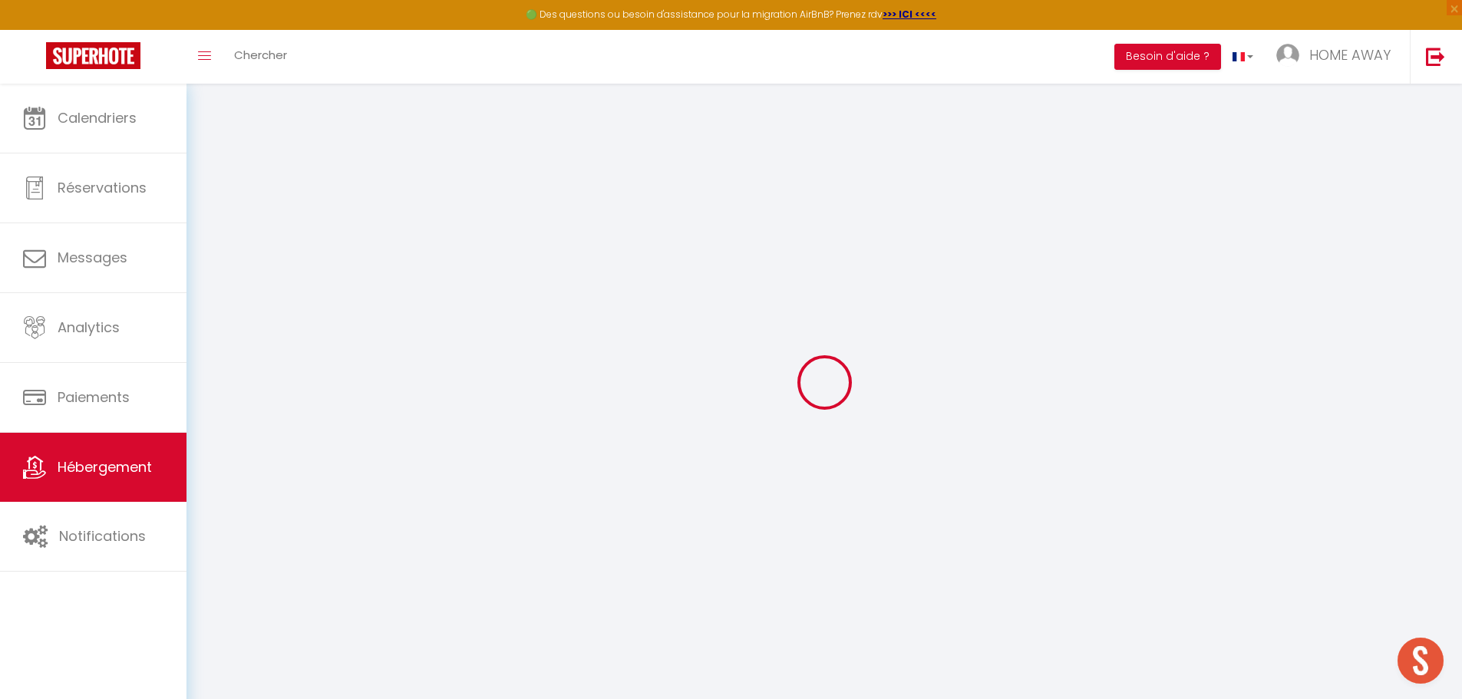
select select "11:00"
select select "15"
select select "22:00"
select select
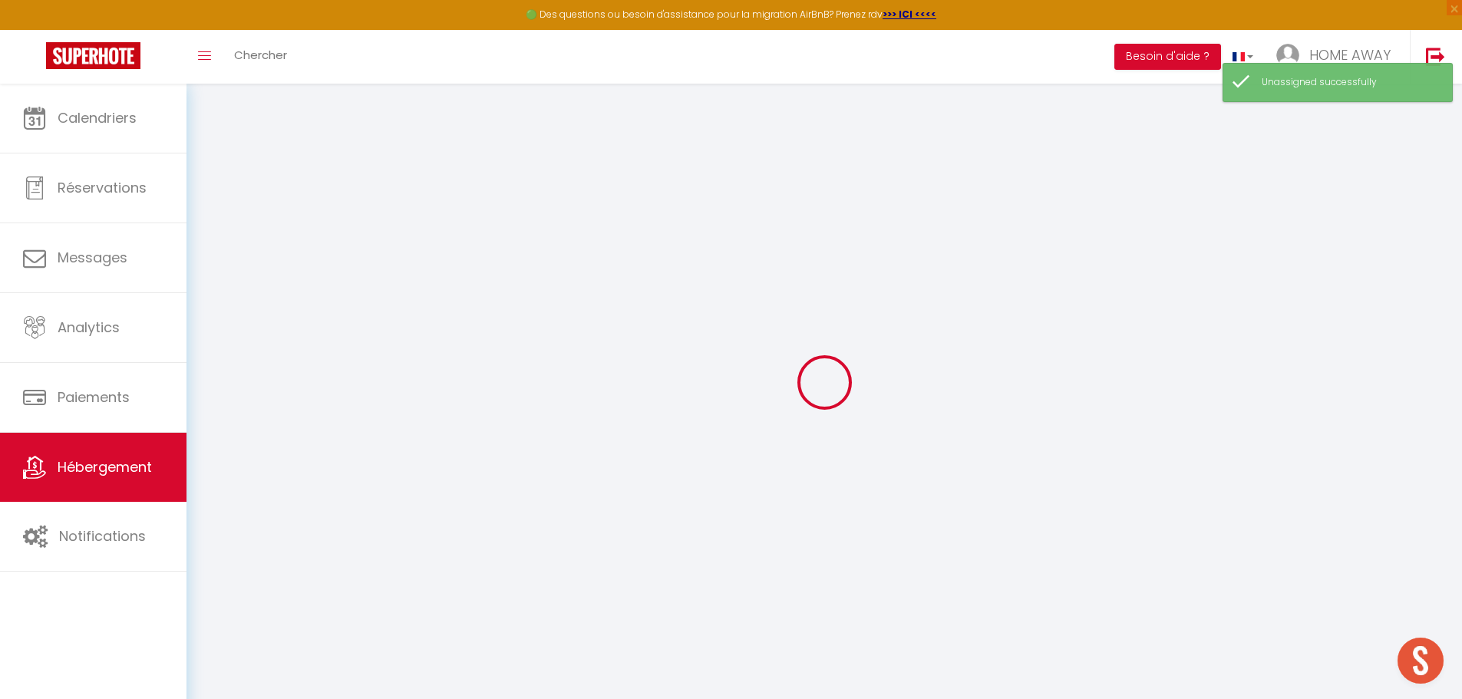
checkbox input "false"
checkbox input "true"
select select
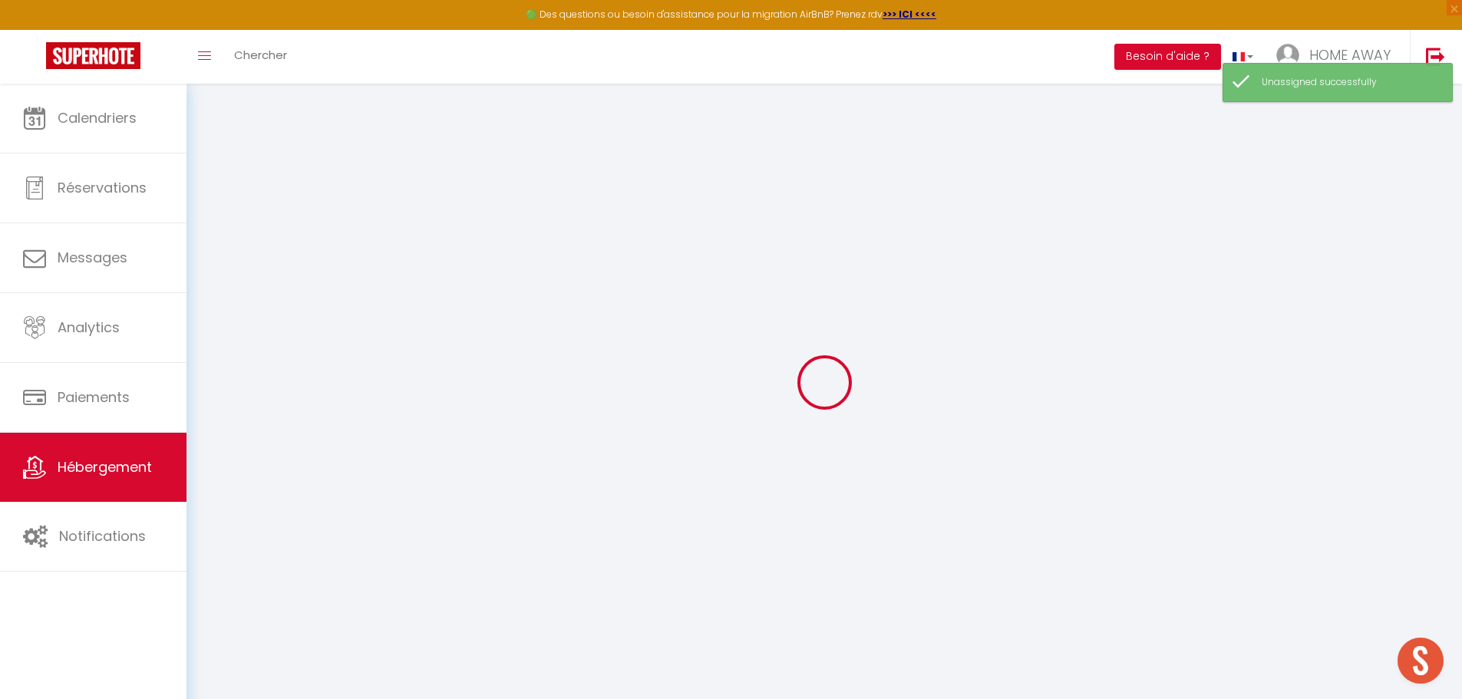
select select
checkbox input "false"
checkbox input "true"
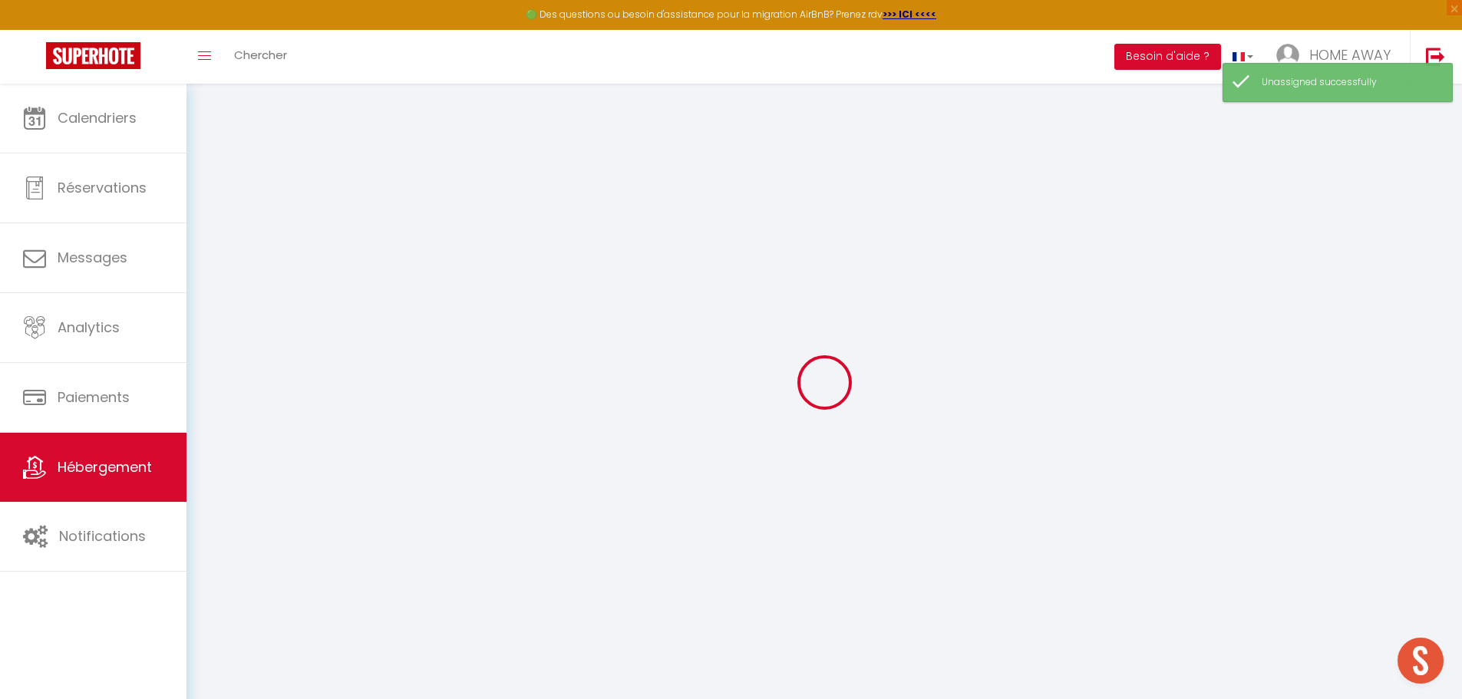
select select
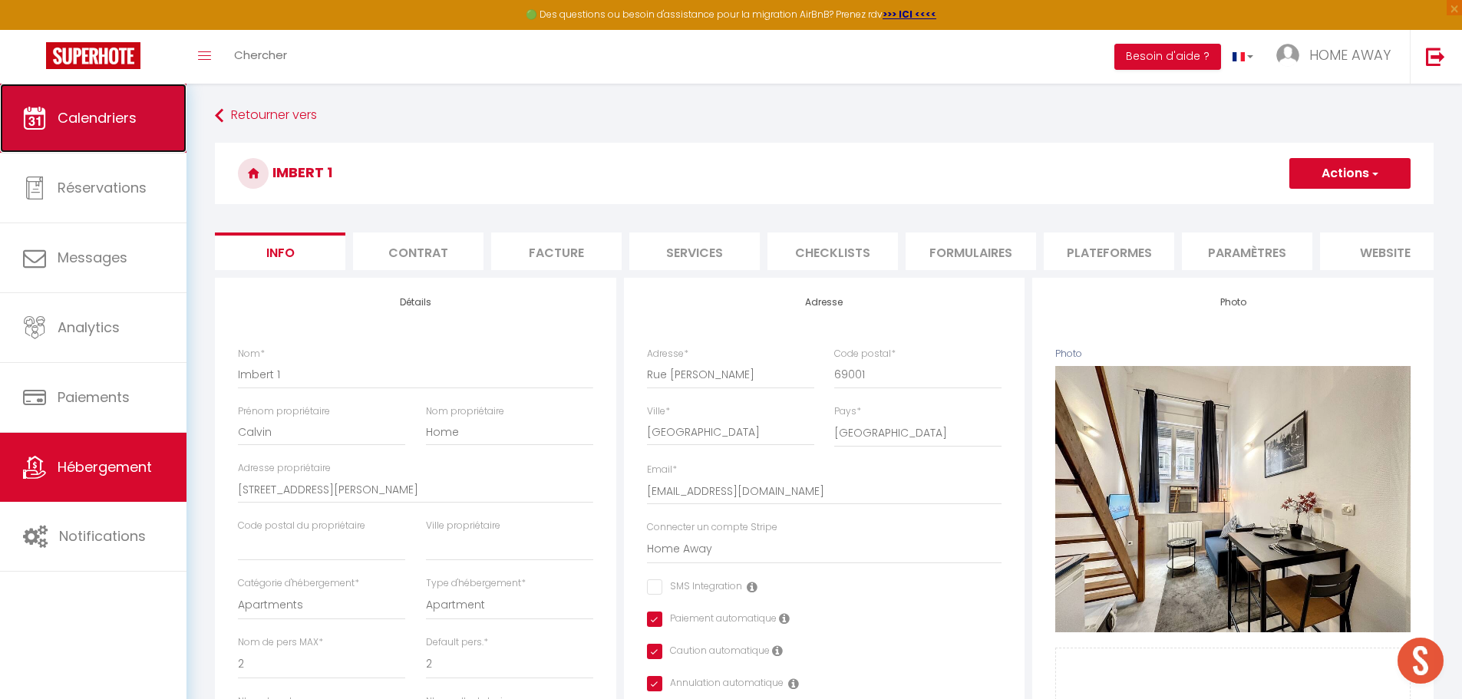
click at [134, 124] on span "Calendriers" at bounding box center [97, 117] width 79 height 19
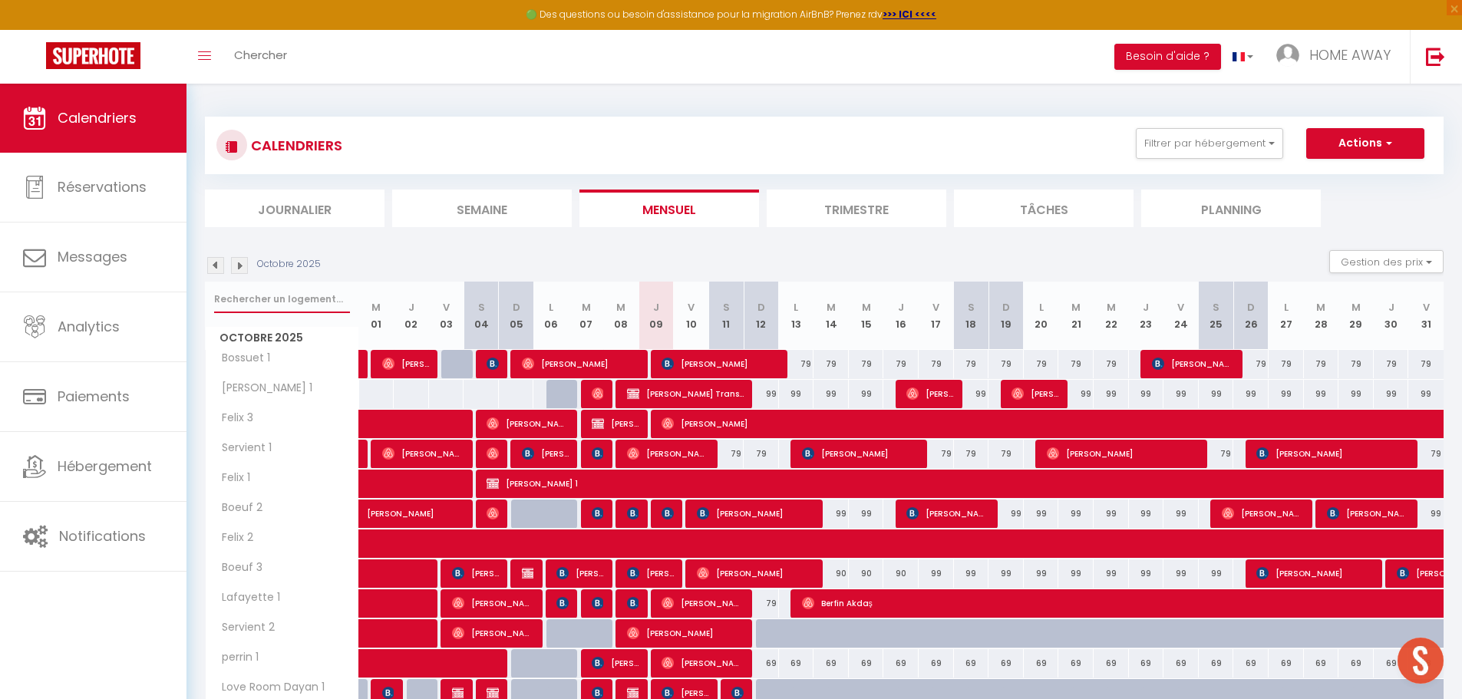
click at [274, 295] on input "text" at bounding box center [282, 299] width 136 height 28
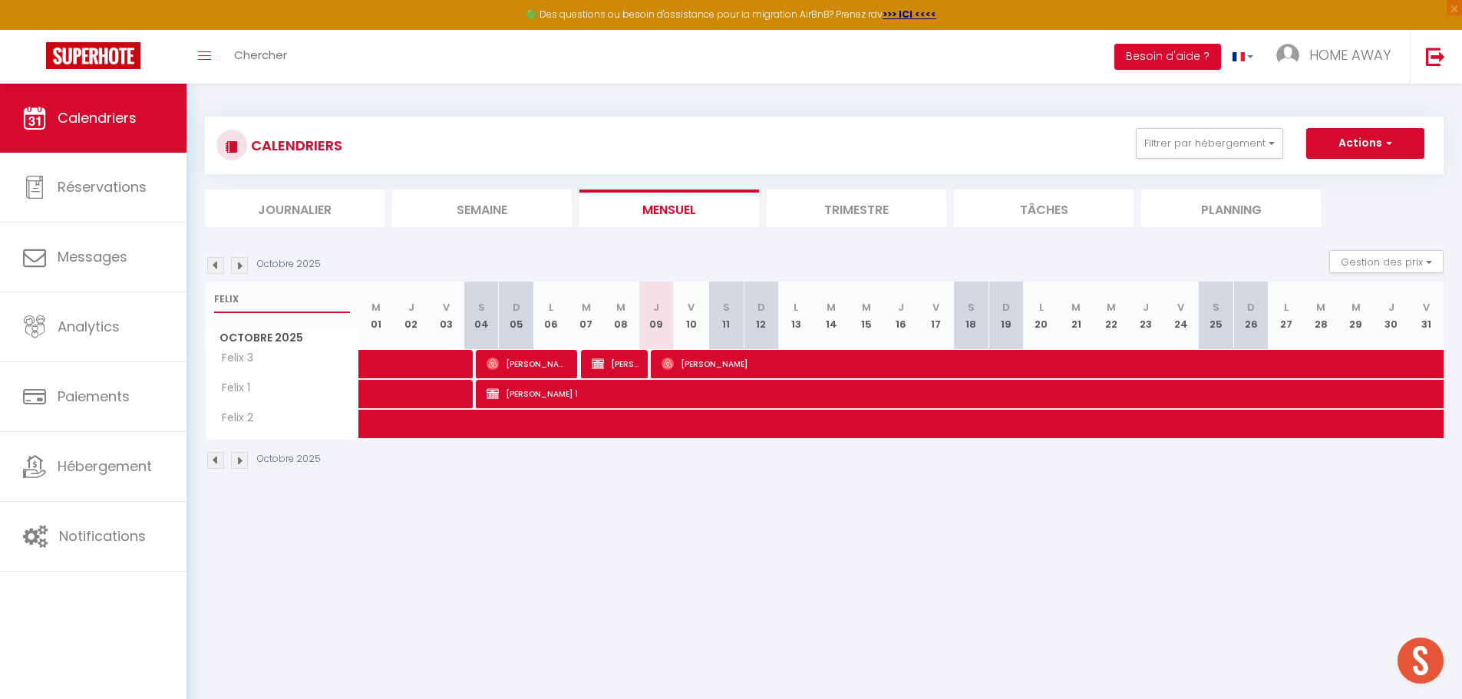
type input "FELIX"
click at [847, 355] on span "[PERSON_NAME]" at bounding box center [1208, 363] width 1094 height 29
select select "OK"
select select "0"
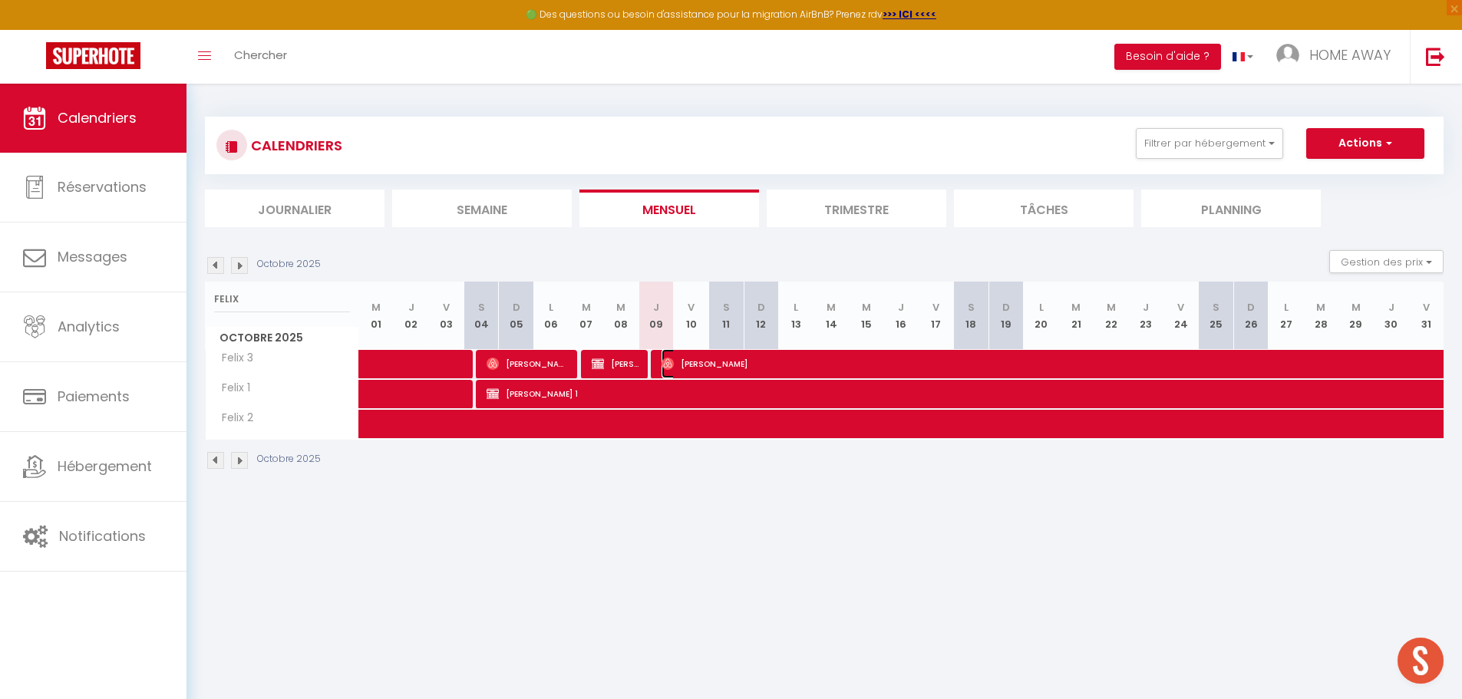
select select "0"
select select "1"
select select
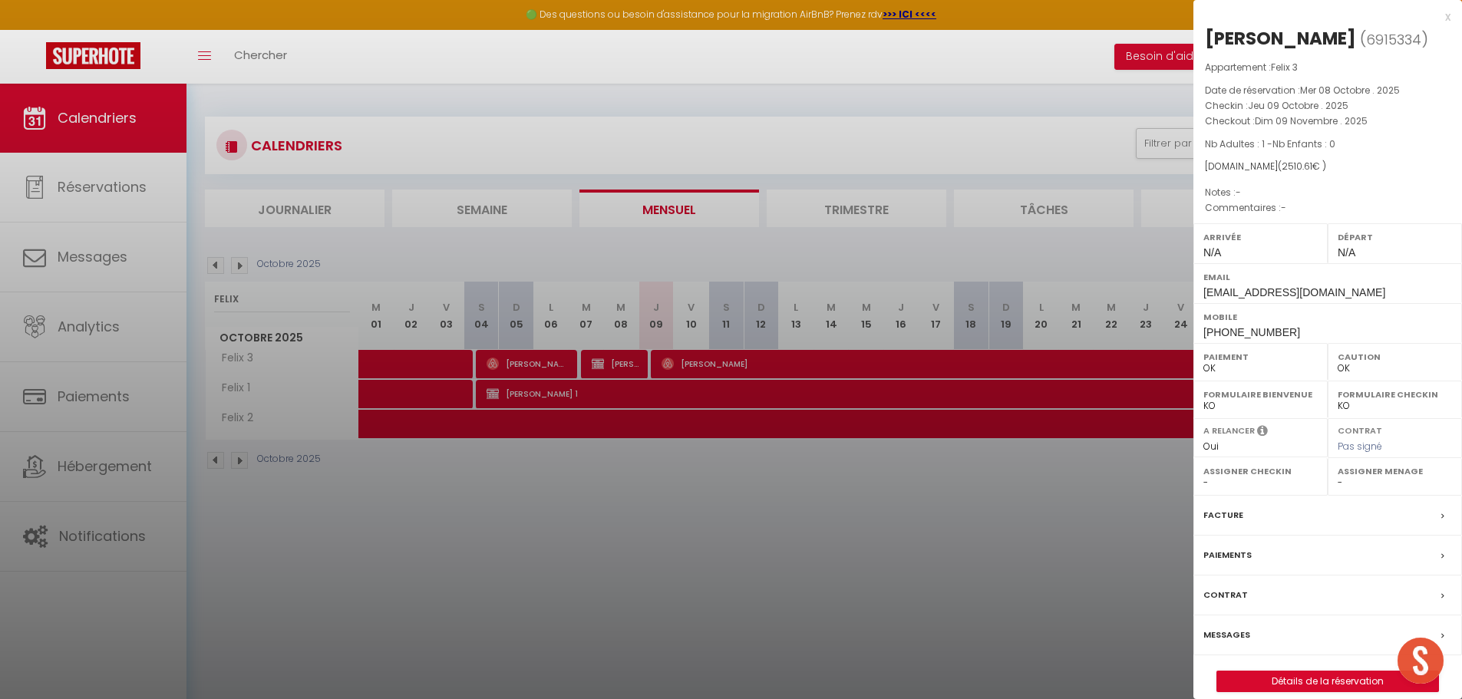
click at [846, 355] on div at bounding box center [731, 349] width 1462 height 699
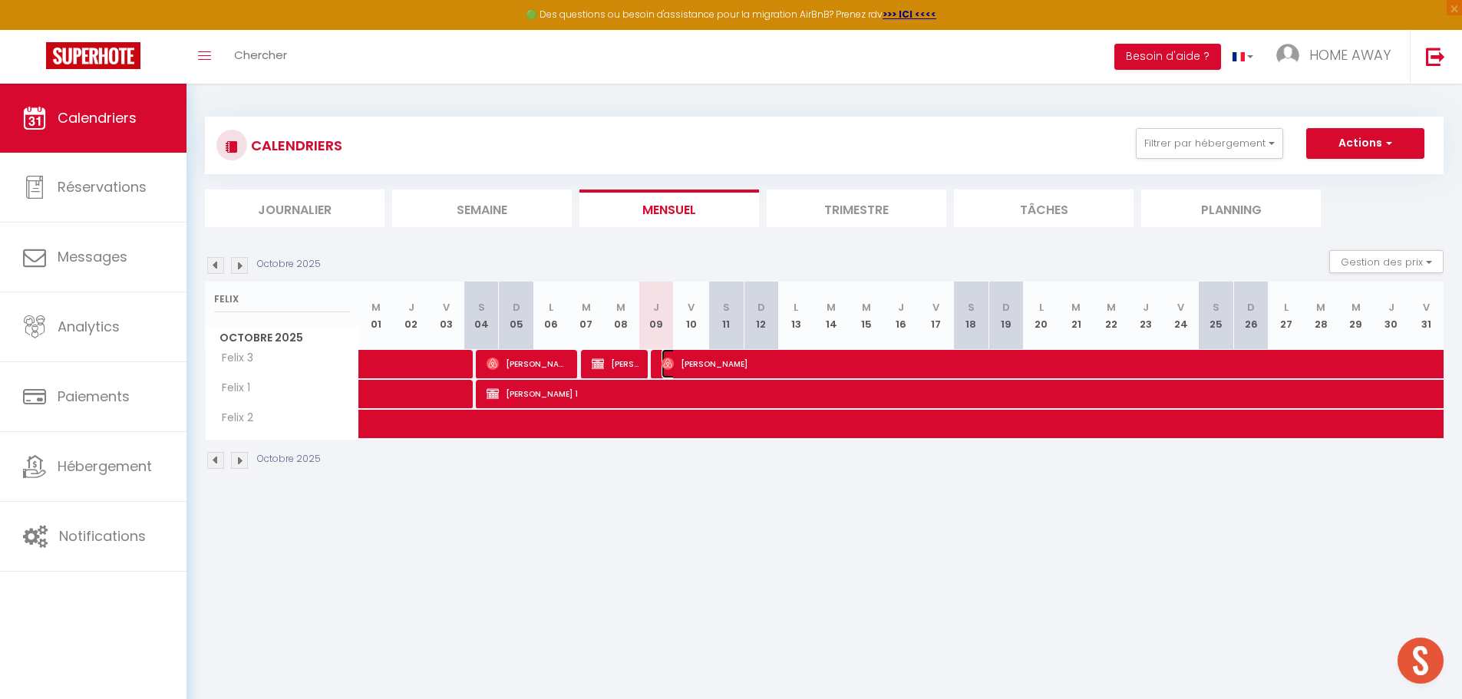
click at [846, 356] on span "[PERSON_NAME]" at bounding box center [1208, 363] width 1094 height 29
